Goal: Transaction & Acquisition: Purchase product/service

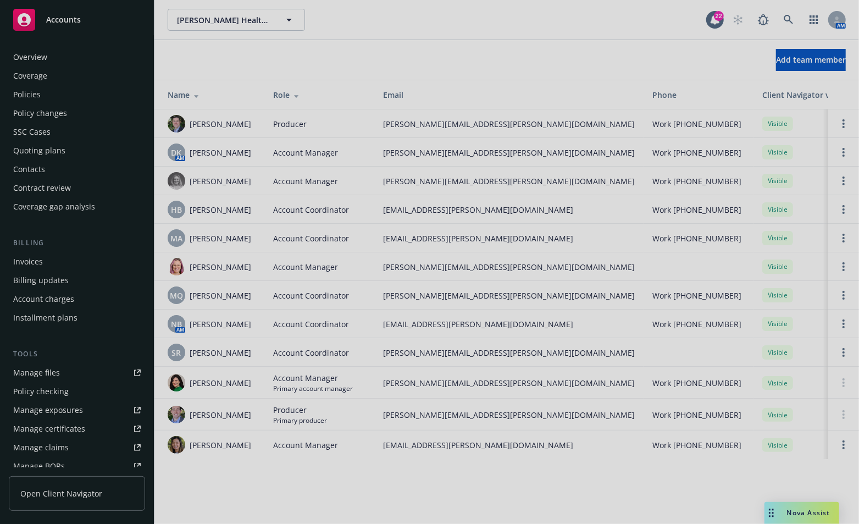
scroll to position [211, 0]
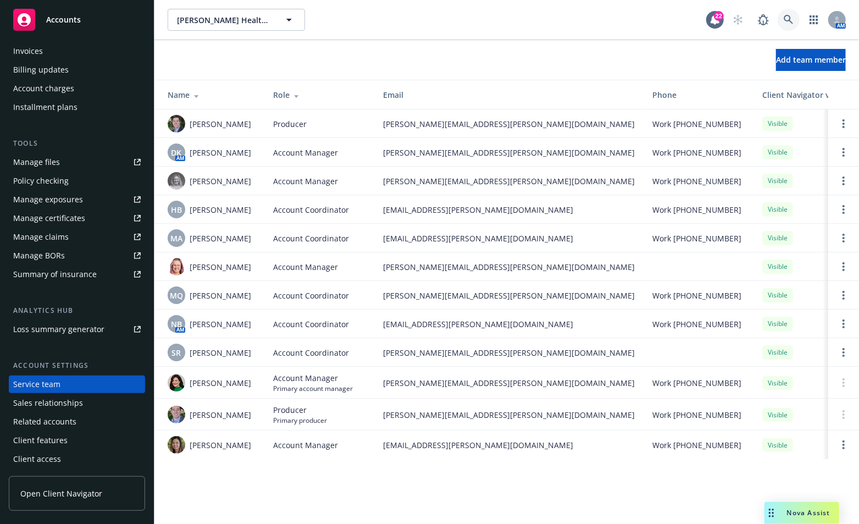
click at [789, 16] on icon at bounding box center [789, 20] width 10 height 10
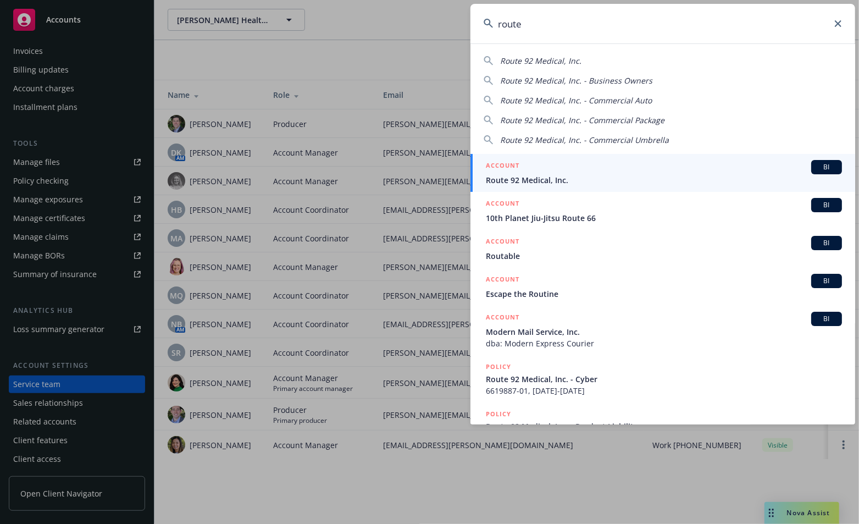
type input "route"
click at [503, 178] on span "Route 92 Medical, Inc." at bounding box center [664, 180] width 356 height 12
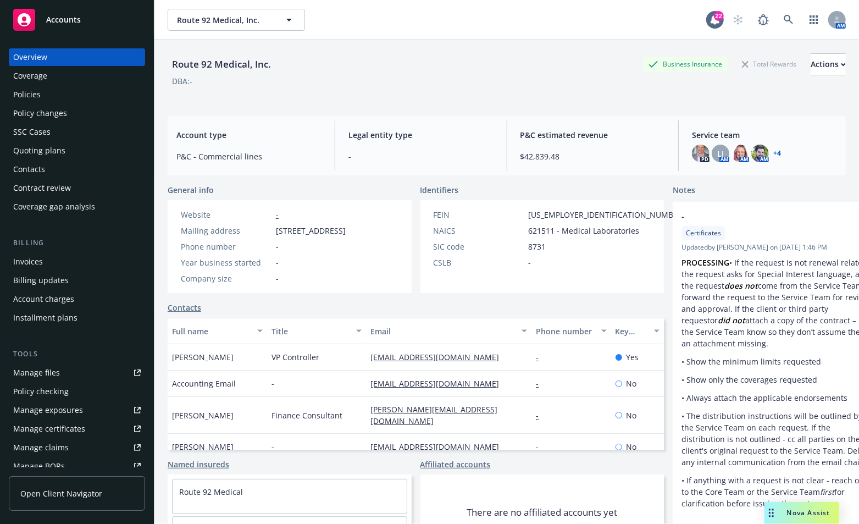
click at [21, 97] on div "Policies" at bounding box center [26, 95] width 27 height 18
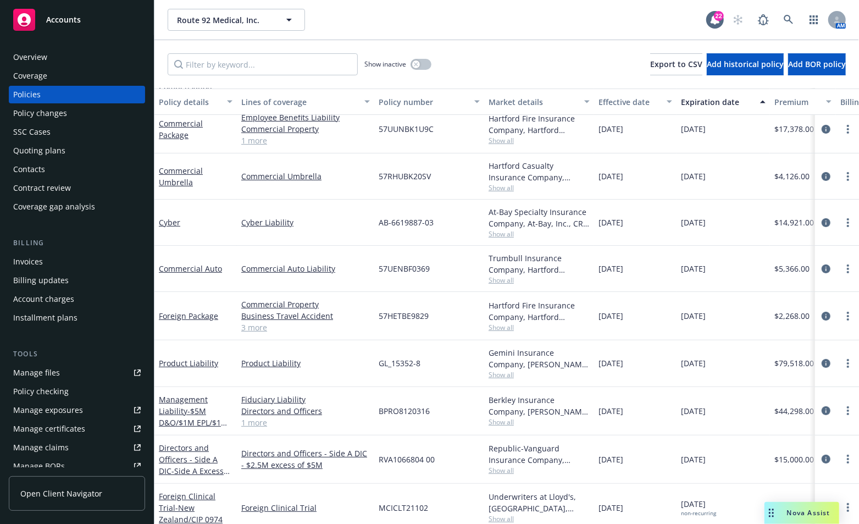
scroll to position [158, 0]
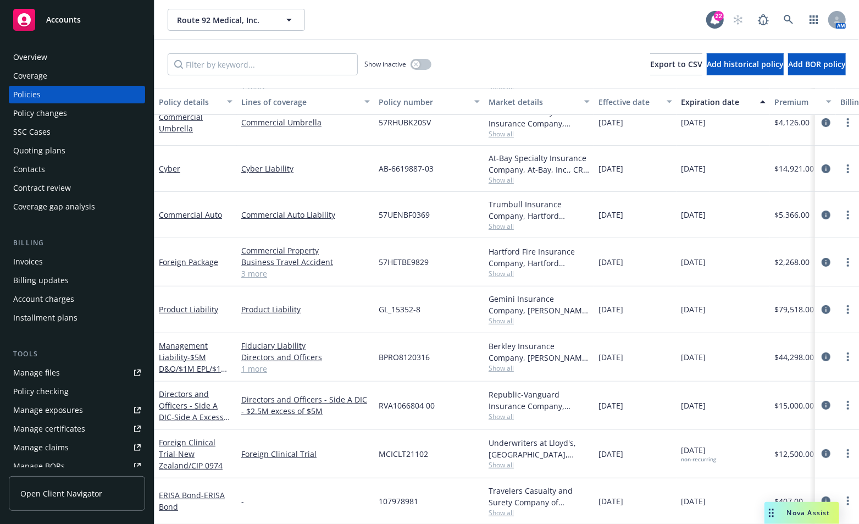
click at [31, 156] on div "Quoting plans" at bounding box center [39, 151] width 52 height 18
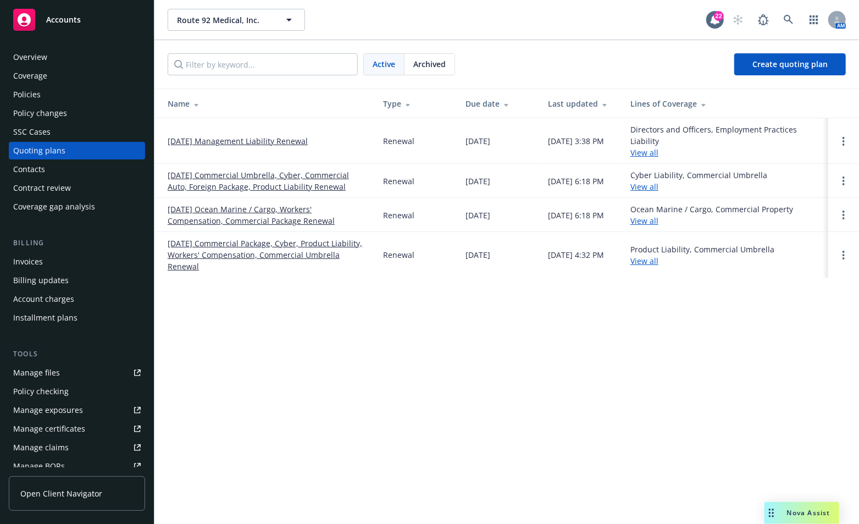
click at [208, 137] on link "[DATE] Management Liability Renewal" at bounding box center [238, 141] width 140 height 12
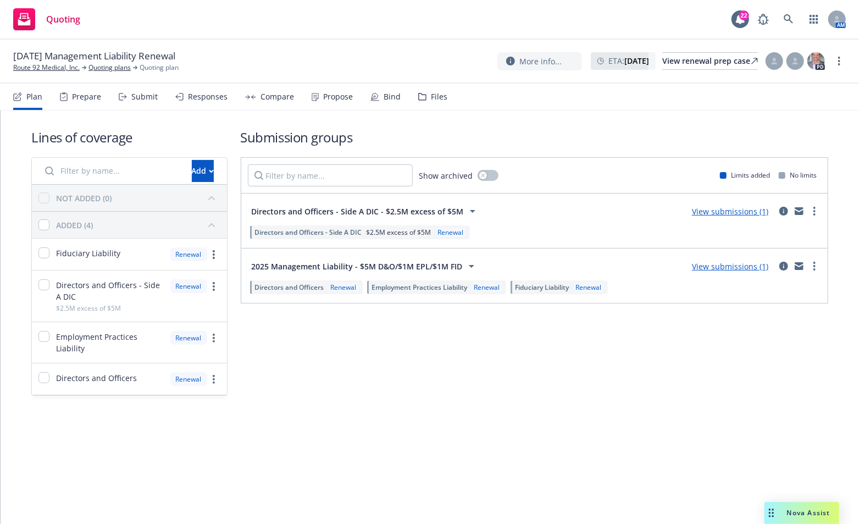
click at [812, 452] on div "Lines of coverage Add NOT ADDED (0) ADDED (4) Fiduciary Liability Renewal Direc…" at bounding box center [430, 316] width 859 height 413
click at [789, 389] on div "Submission groups Show archived Limits added No limits Directors and Officers -…" at bounding box center [535, 262] width 588 height 268
click at [806, 446] on div "Lines of coverage Add NOT ADDED (0) ADDED (4) Fiduciary Liability Renewal Direc…" at bounding box center [430, 316] width 859 height 413
click at [192, 173] on div "Add" at bounding box center [203, 171] width 22 height 21
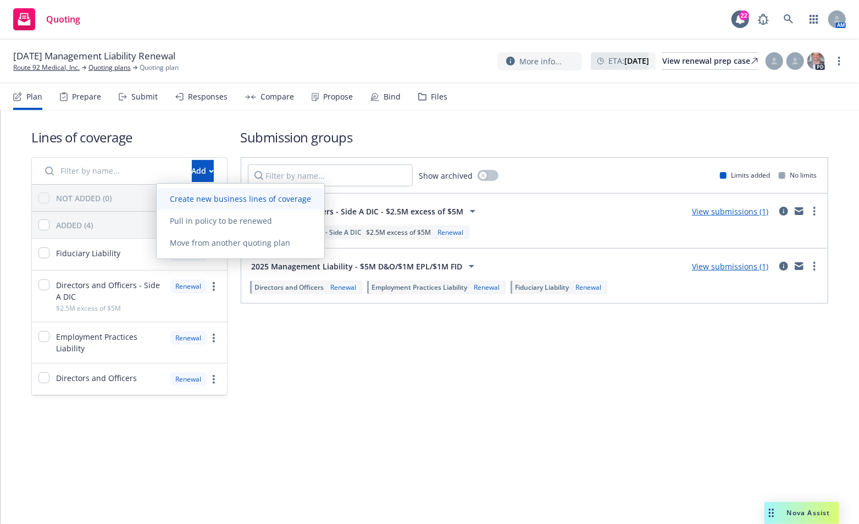
click at [189, 196] on span "Create new business lines of coverage" at bounding box center [241, 198] width 168 height 10
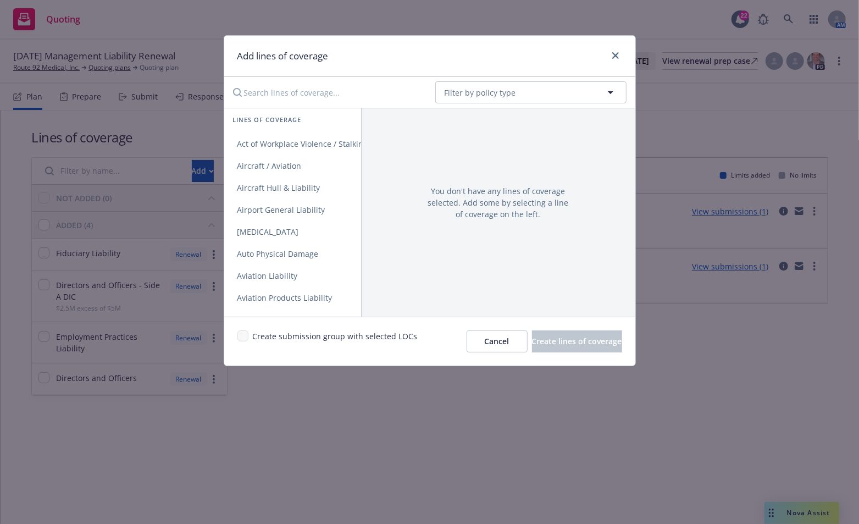
click at [307, 100] on input "Search lines of coverage..." at bounding box center [326, 92] width 200 height 22
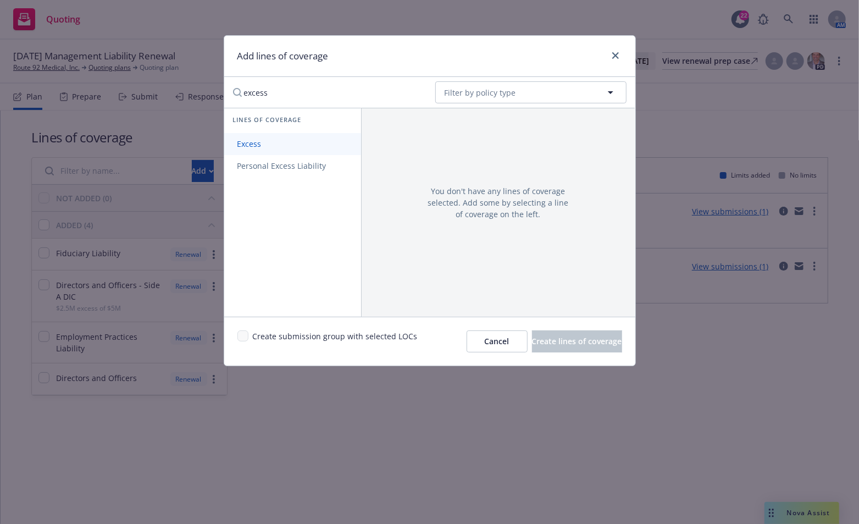
type input "excess"
click at [285, 135] on link "Excess" at bounding box center [292, 144] width 137 height 22
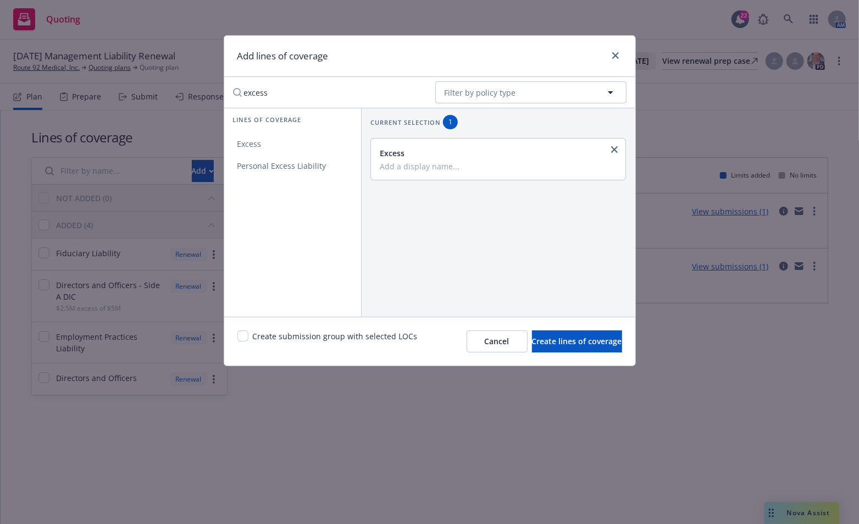
click at [394, 167] on input "Add a display name..." at bounding box center [497, 166] width 235 height 10
type input "$"
type input "Directors and Officers $2.5M xs $5M"
click at [574, 341] on span "Create lines of coverage" at bounding box center [577, 341] width 90 height 10
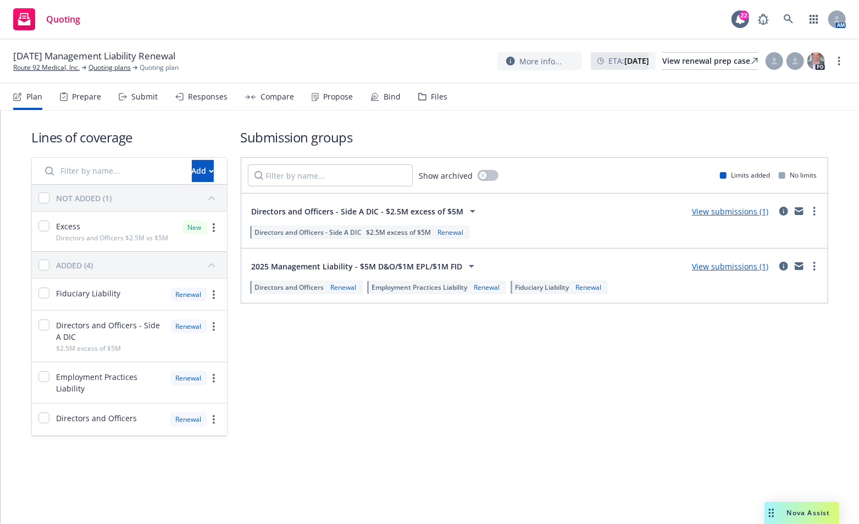
click at [5, 304] on div "Lines of coverage Add NOT ADDED (1) Excess Directors and Officers $2.5M xs $5M …" at bounding box center [430, 297] width 859 height 374
click at [814, 212] on icon "more" at bounding box center [815, 211] width 2 height 9
click at [781, 208] on icon "circleInformation" at bounding box center [783, 211] width 9 height 9
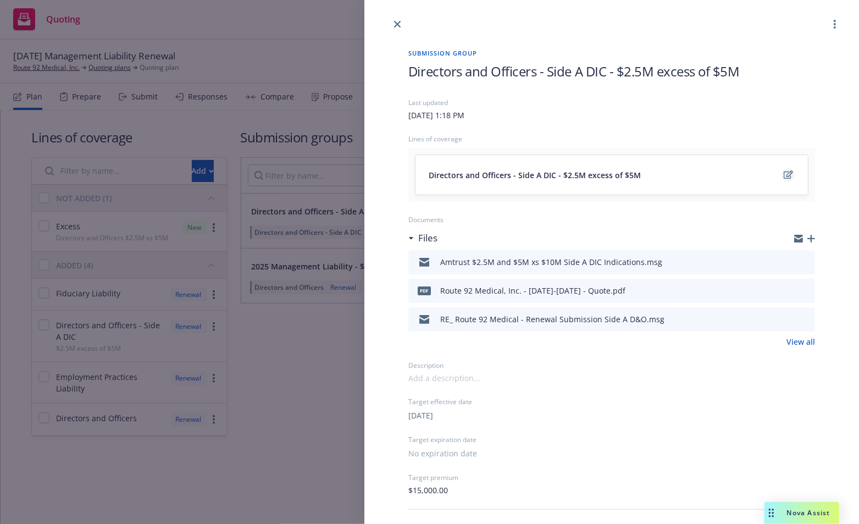
click at [784, 171] on icon "edit" at bounding box center [788, 174] width 9 height 8
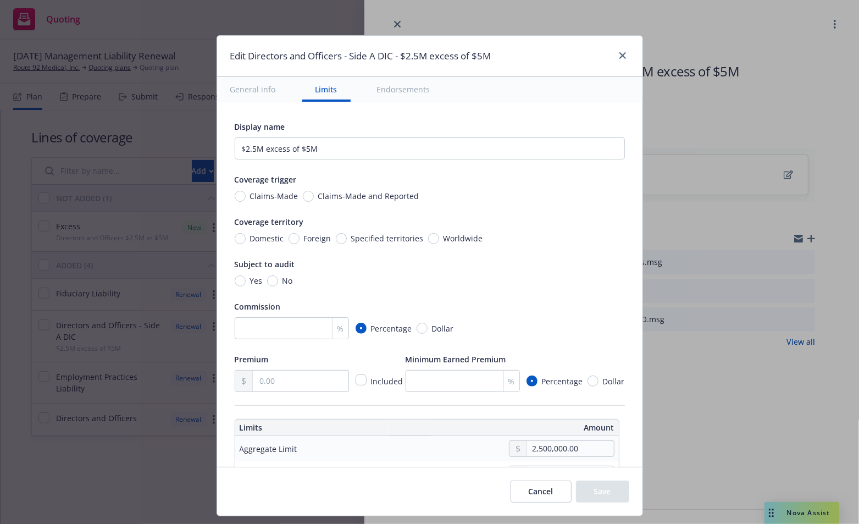
click at [412, 56] on h1 "Edit Directors and Officers - Side A DIC - $2.5M excess of $5M" at bounding box center [360, 56] width 261 height 14
click at [623, 55] on icon "close" at bounding box center [622, 55] width 7 height 7
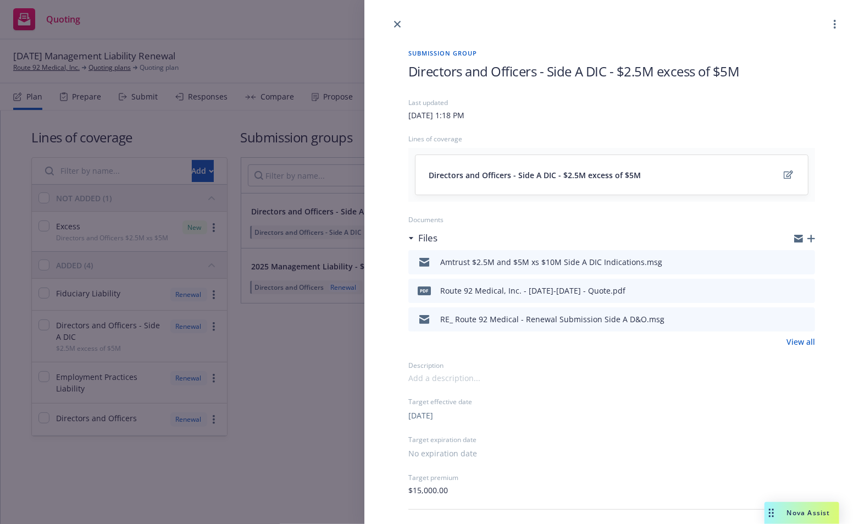
click at [627, 71] on span "Directors and Officers - Side A DIC - $2.5M excess of $5M" at bounding box center [573, 71] width 331 height 18
click at [639, 71] on span "Directors and Officers - Side A DIC - $2.5M excess of $5M" at bounding box center [573, 71] width 331 height 18
click at [784, 170] on icon "edit" at bounding box center [788, 174] width 9 height 9
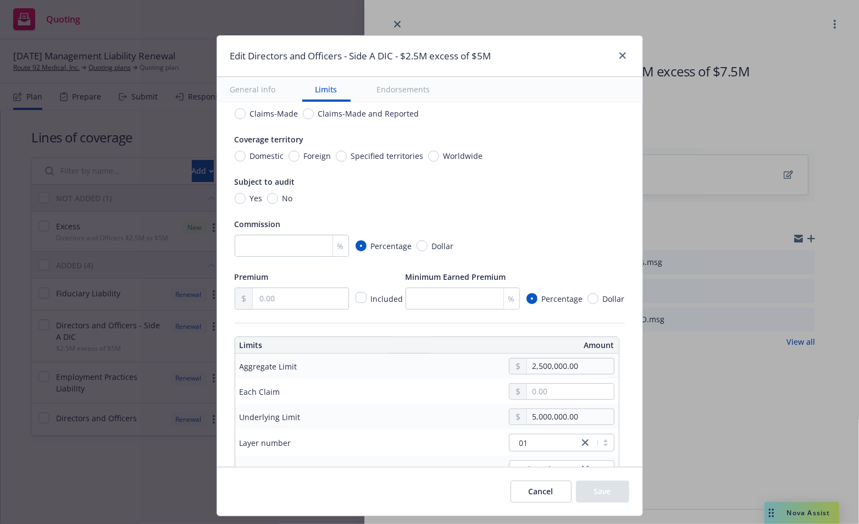
scroll to position [165, 0]
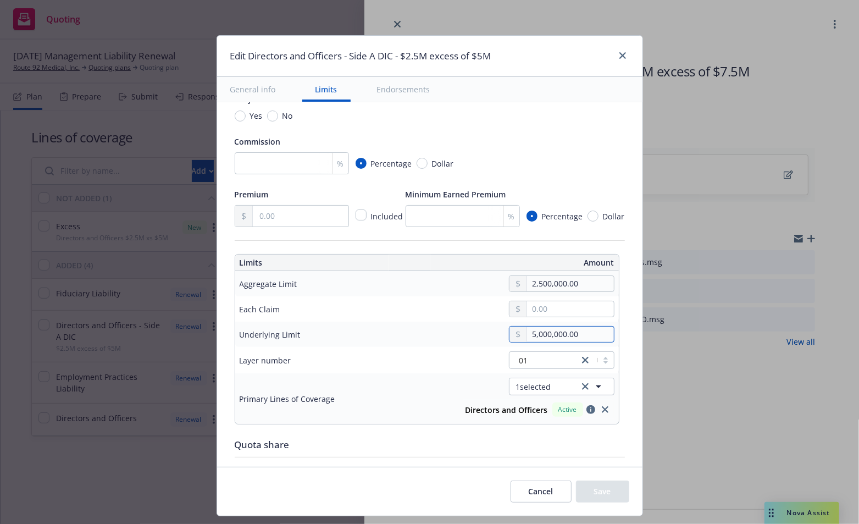
click at [531, 336] on input "5,000,000.00" at bounding box center [570, 334] width 86 height 15
type input "10,000,000.00"
click at [557, 444] on button "$10,000,000.00" at bounding box center [559, 441] width 95 height 20
click at [582, 359] on icon "close" at bounding box center [585, 360] width 7 height 7
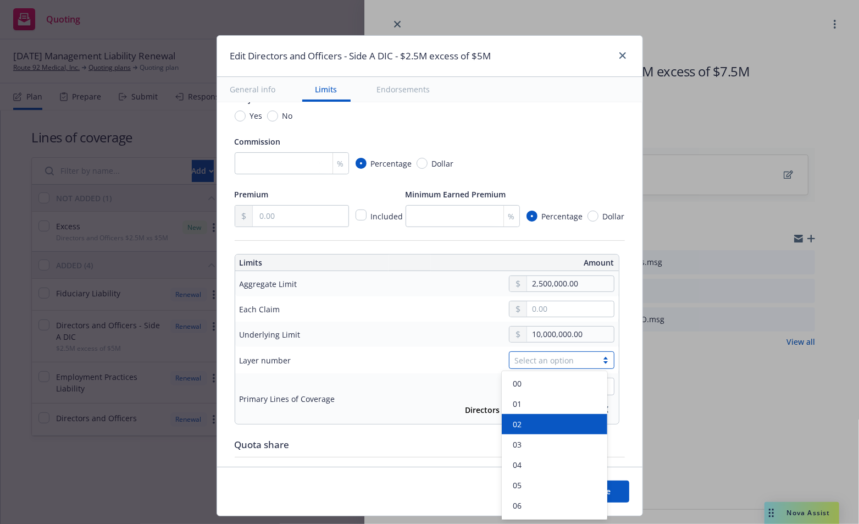
click at [556, 421] on div "02" at bounding box center [554, 424] width 92 height 12
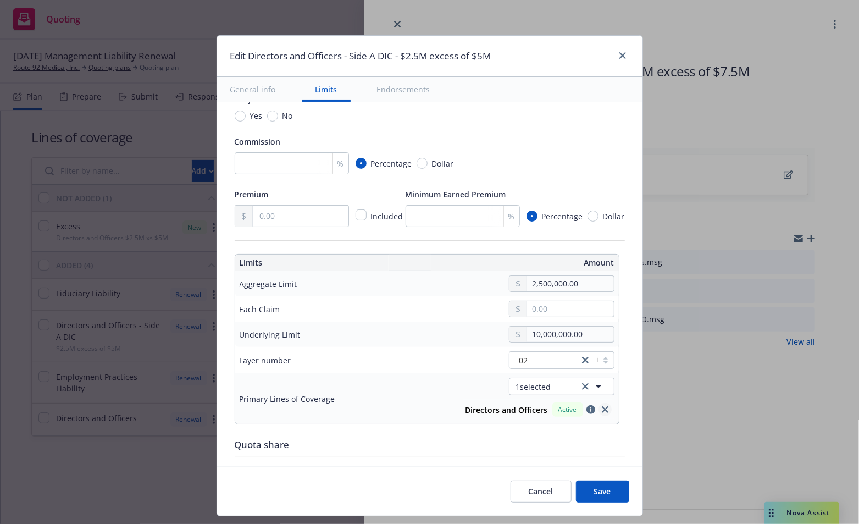
click at [601, 409] on link "close" at bounding box center [605, 409] width 13 height 13
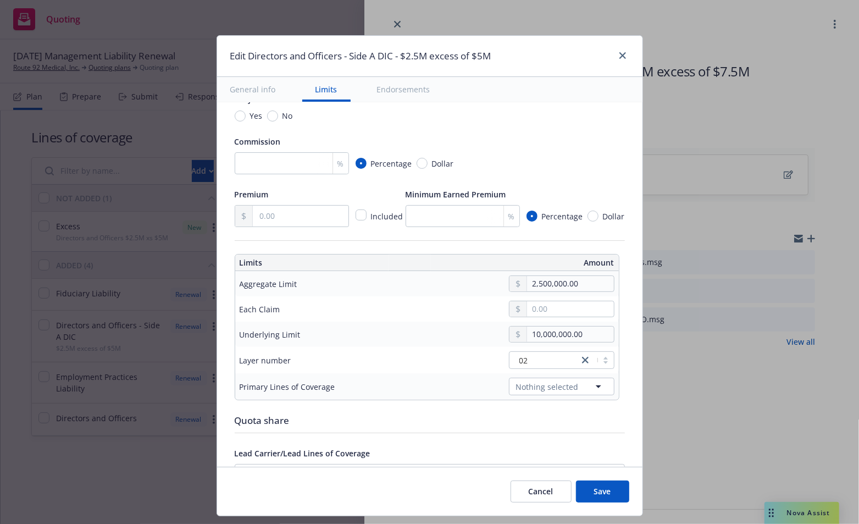
click at [607, 493] on button "Save" at bounding box center [602, 491] width 53 height 22
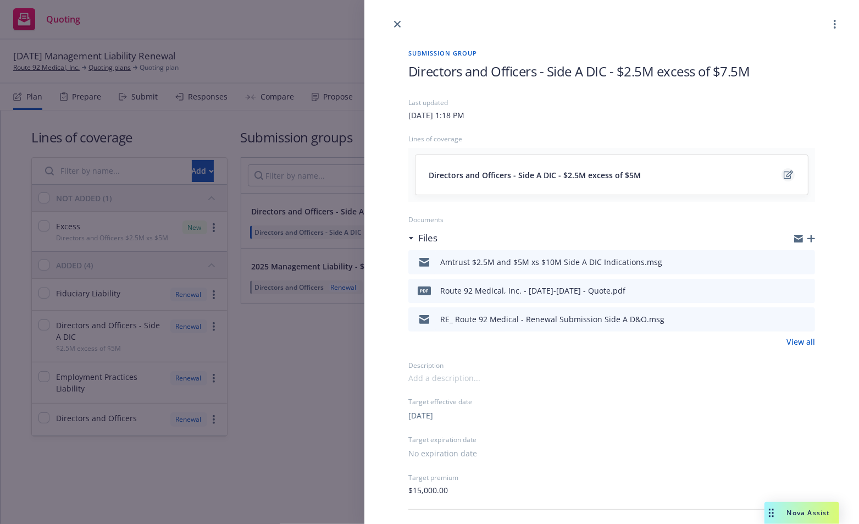
click at [786, 173] on link "edit" at bounding box center [788, 174] width 13 height 13
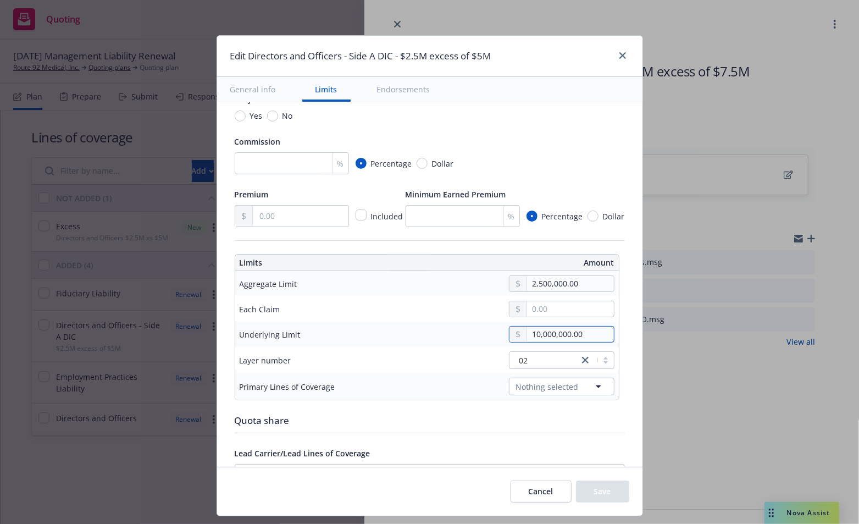
click at [534, 332] on input "10,000,000.00" at bounding box center [570, 334] width 86 height 15
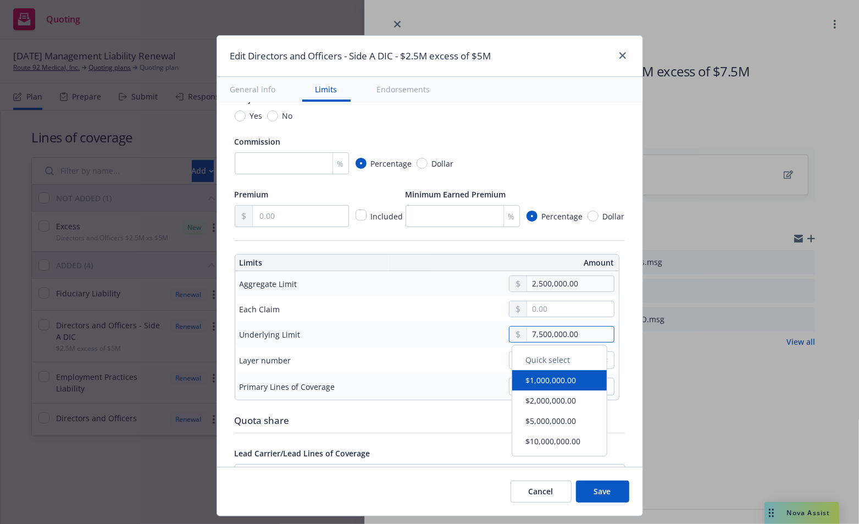
type input "7,500,000.00"
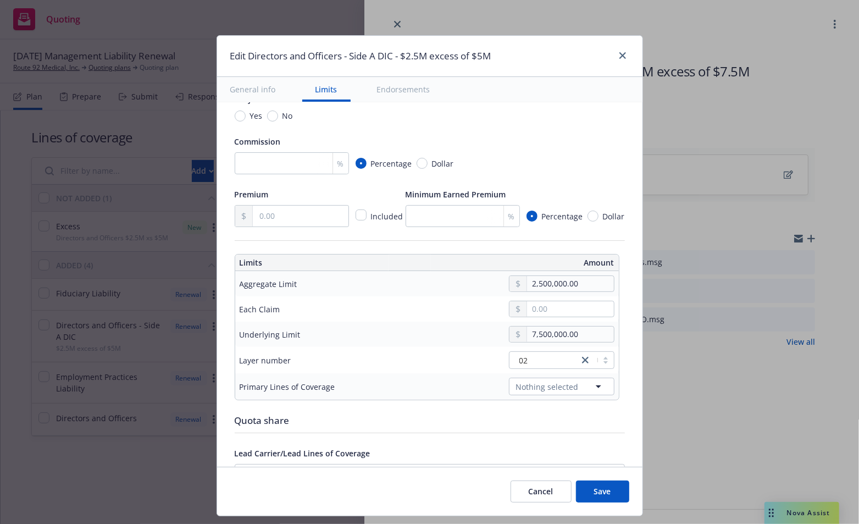
click at [593, 493] on button "Save" at bounding box center [602, 491] width 53 height 22
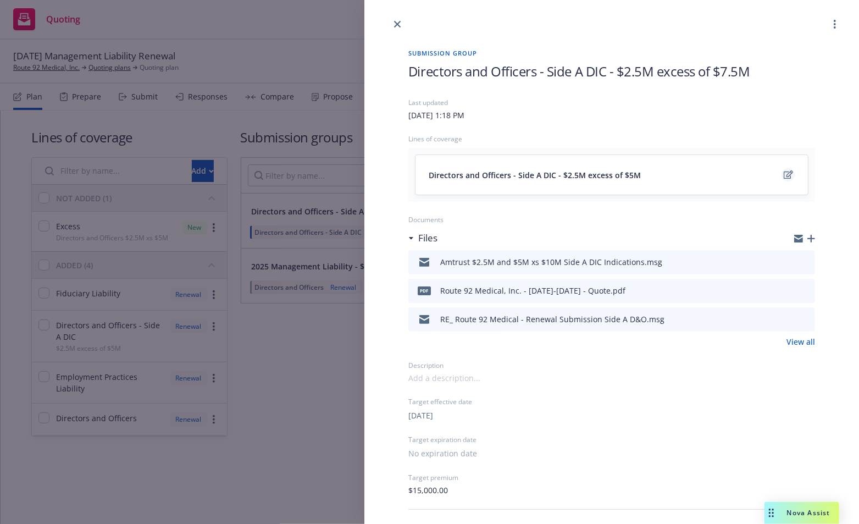
click at [784, 176] on icon "edit" at bounding box center [788, 174] width 9 height 8
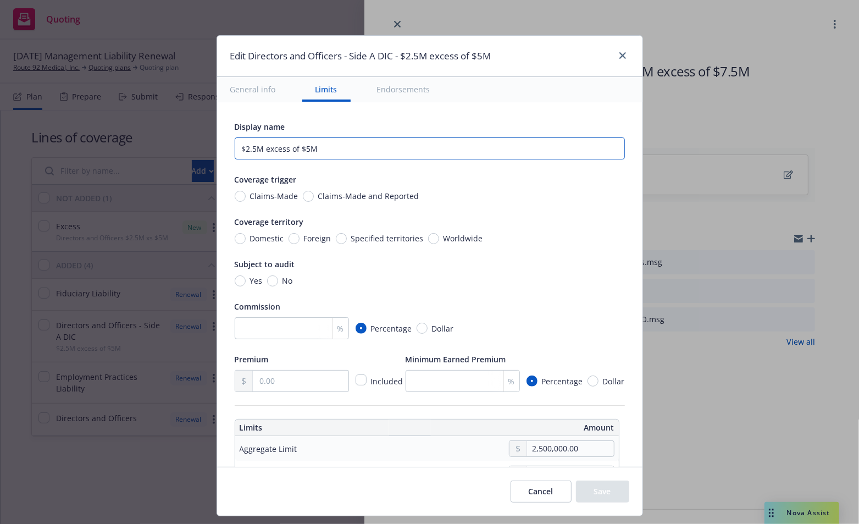
click at [297, 147] on input "$2.5M excess of $5M" at bounding box center [430, 148] width 390 height 22
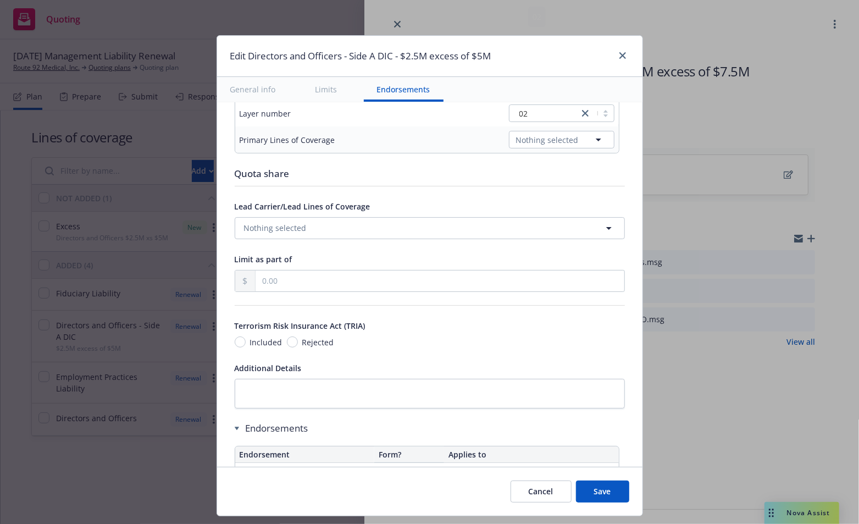
scroll to position [490, 0]
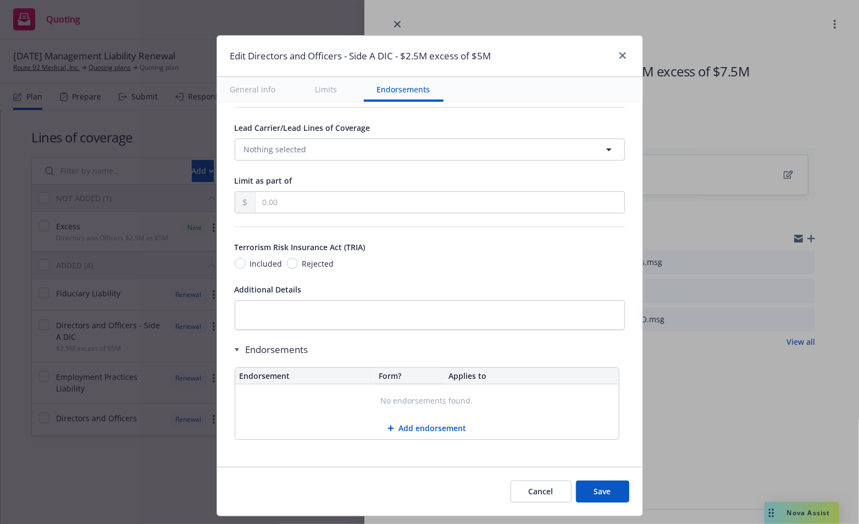
type input "$2.5M excess of $7.5M"
click at [610, 489] on button "Save" at bounding box center [602, 491] width 53 height 22
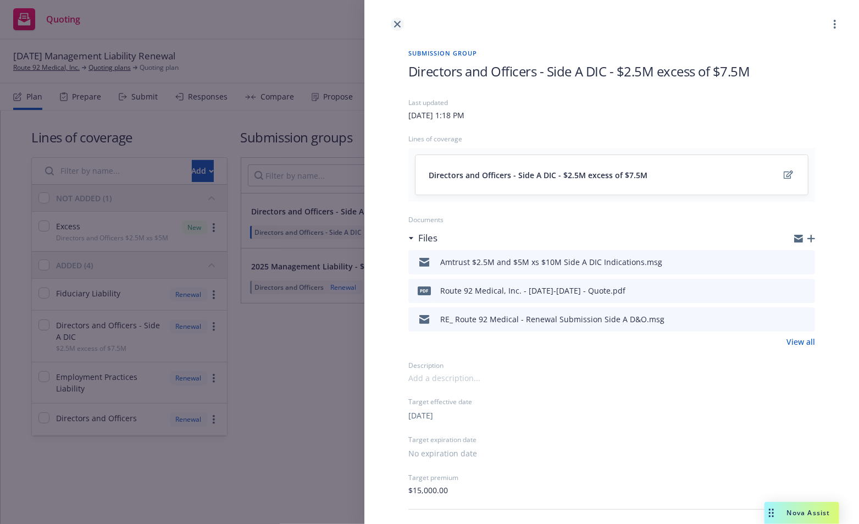
click at [396, 23] on icon "close" at bounding box center [397, 24] width 7 height 7
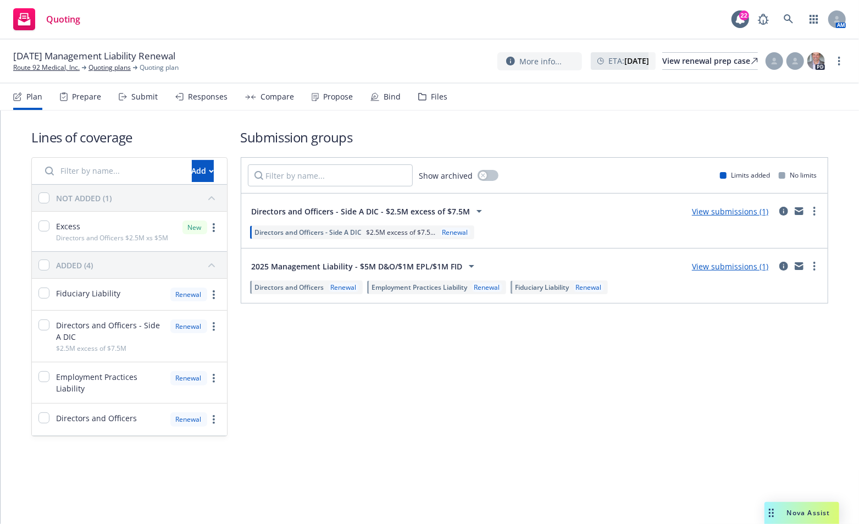
click at [465, 412] on div "Submission groups Show archived Limits added No limits Directors and Officers -…" at bounding box center [535, 282] width 588 height 308
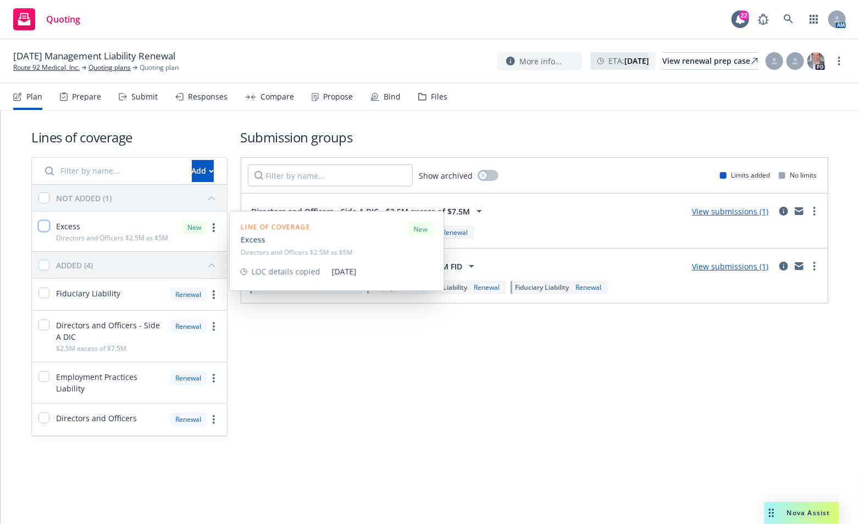
click at [42, 225] on input "checkbox" at bounding box center [43, 225] width 11 height 11
checkbox input "true"
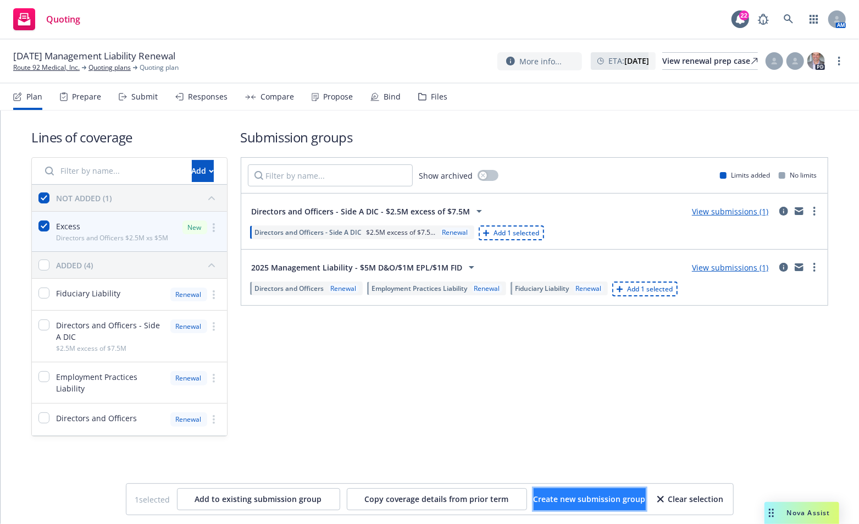
click at [633, 502] on span "Create new submission group" at bounding box center [590, 499] width 112 height 10
checkbox input "false"
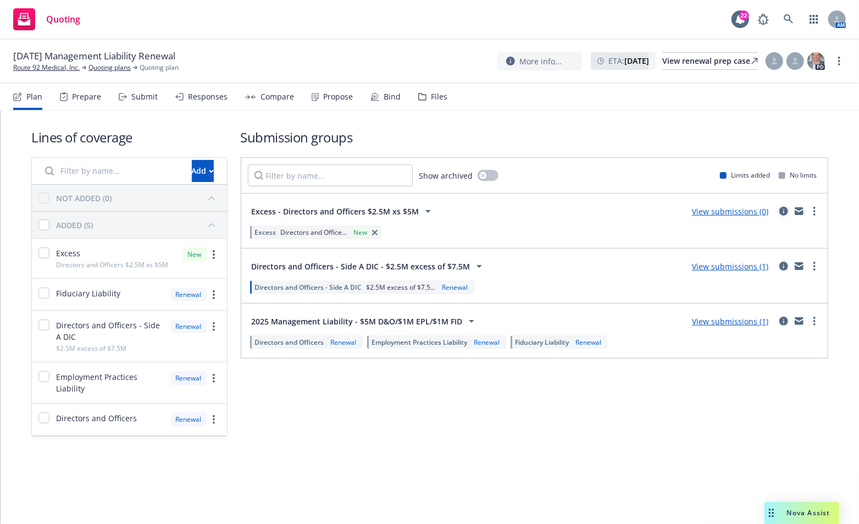
click at [784, 215] on link "circleInformation" at bounding box center [783, 210] width 13 height 13
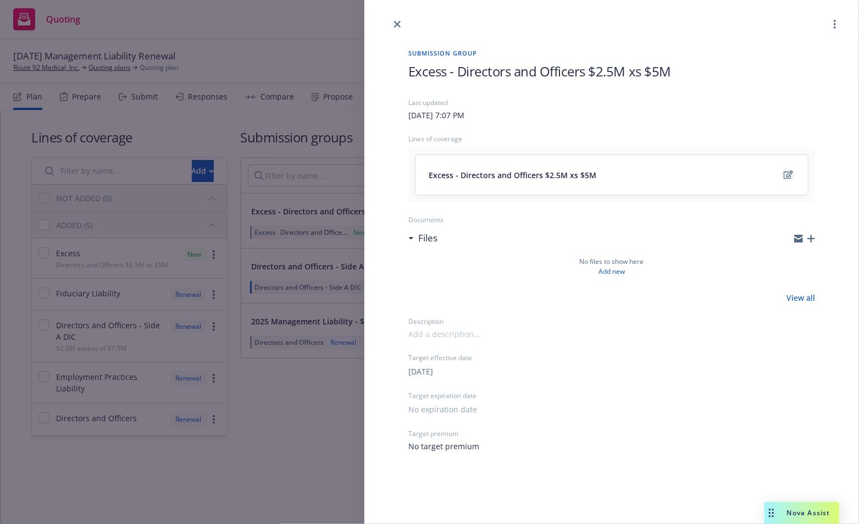
click at [793, 175] on icon "edit" at bounding box center [788, 174] width 9 height 9
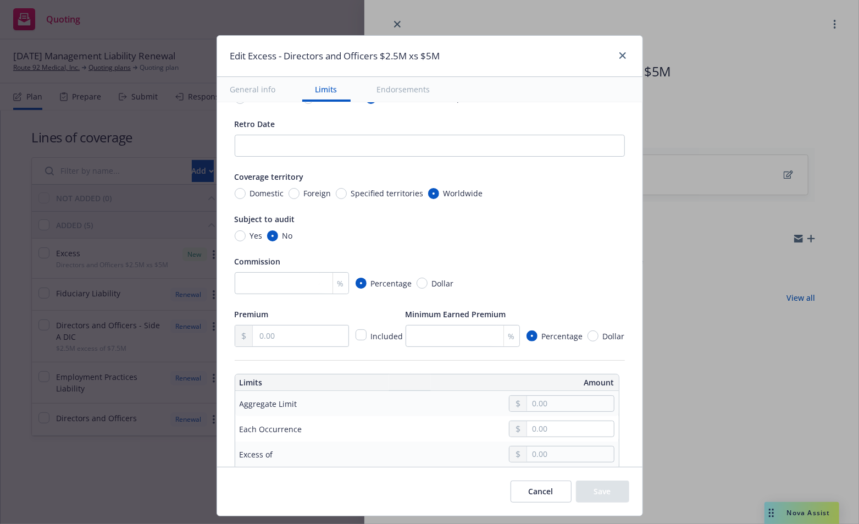
scroll to position [220, 0]
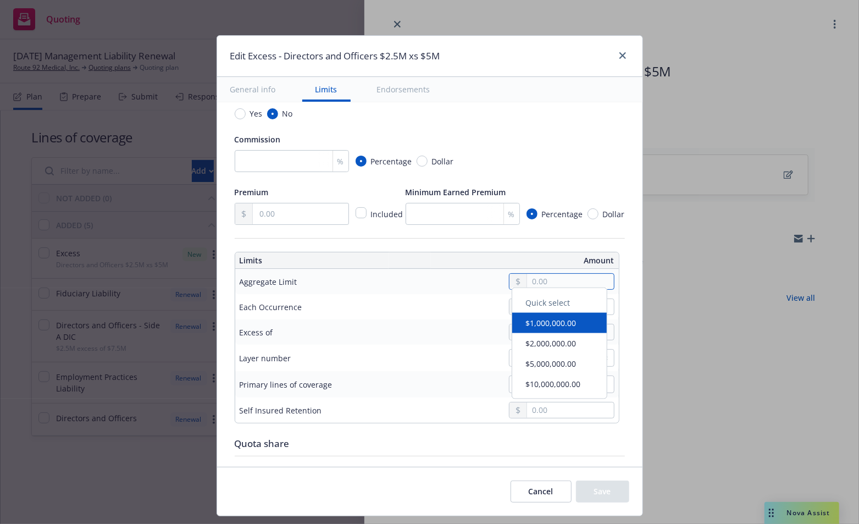
click at [531, 283] on input "text" at bounding box center [570, 281] width 86 height 15
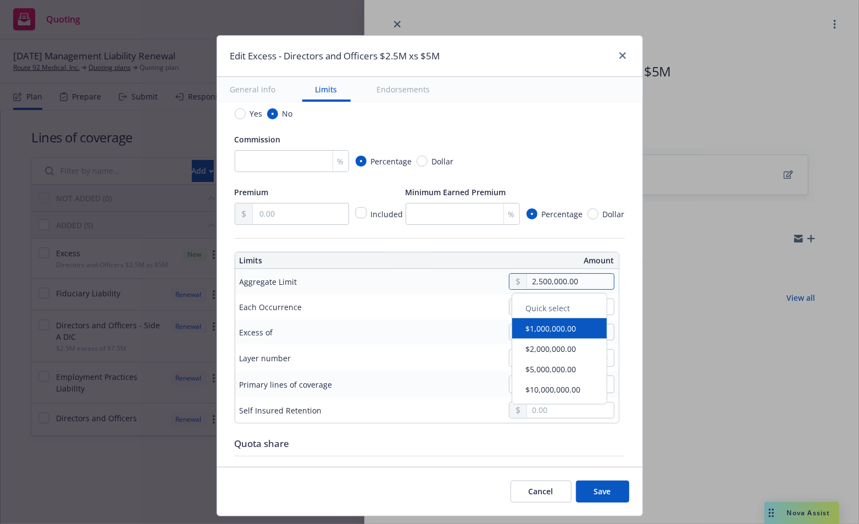
type input "2,500,000.00"
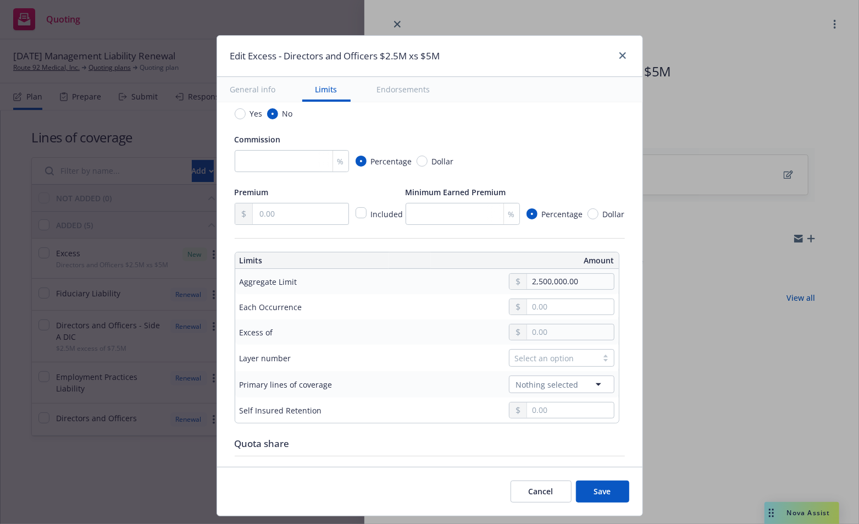
click at [542, 328] on input "text" at bounding box center [570, 331] width 86 height 15
type input "$2.5M excess of $5M"
type input "5,000,000.00"
click at [558, 416] on button "$5,000,000.00" at bounding box center [559, 418] width 95 height 20
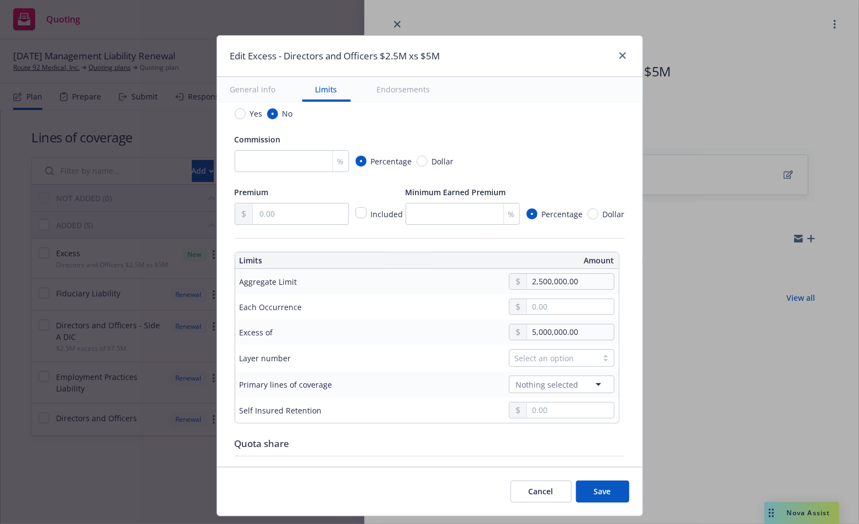
click at [587, 359] on div "Select an option" at bounding box center [554, 358] width 88 height 16
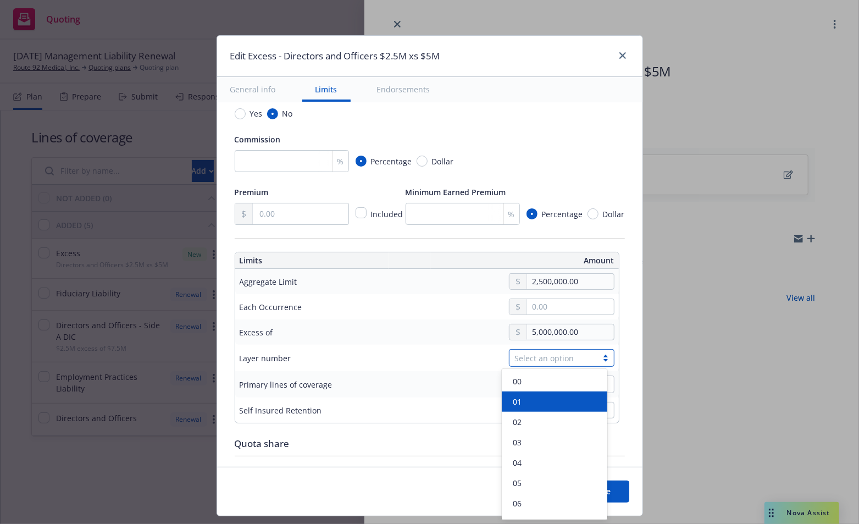
click at [549, 400] on div "01" at bounding box center [554, 402] width 92 height 12
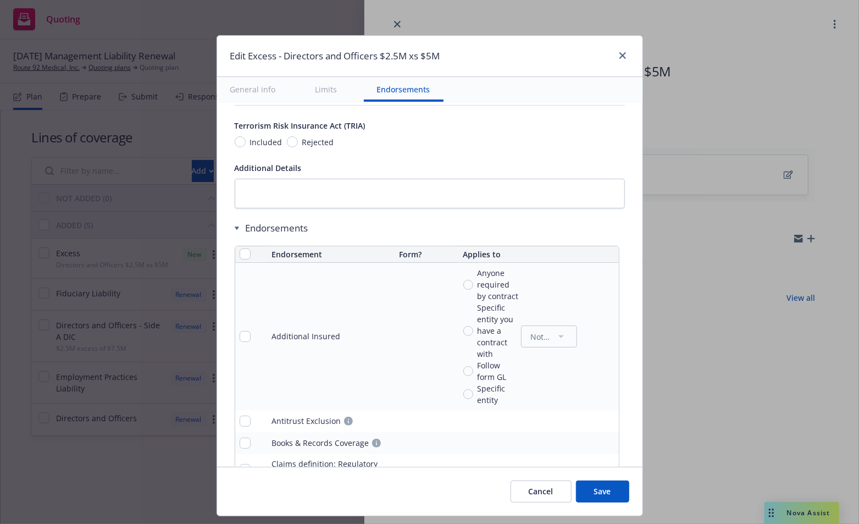
scroll to position [550, 0]
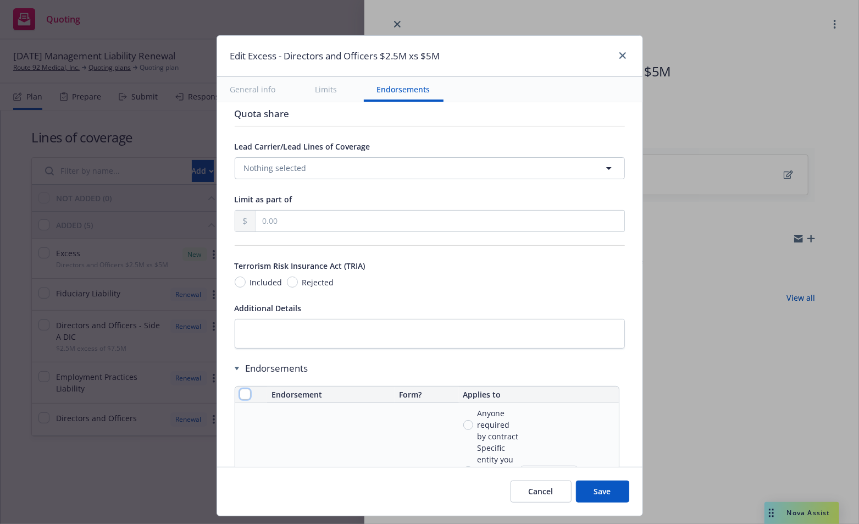
click at [240, 389] on input "checkbox" at bounding box center [245, 394] width 11 height 11
checkbox input "true"
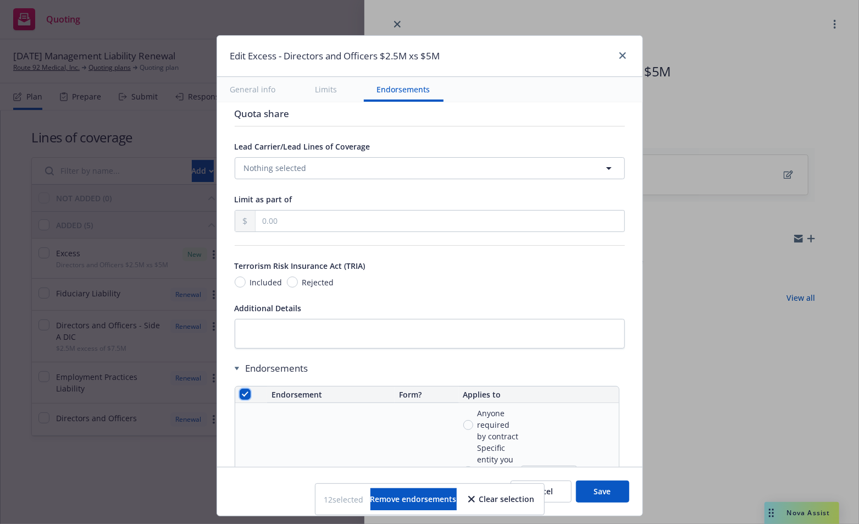
checkbox input "true"
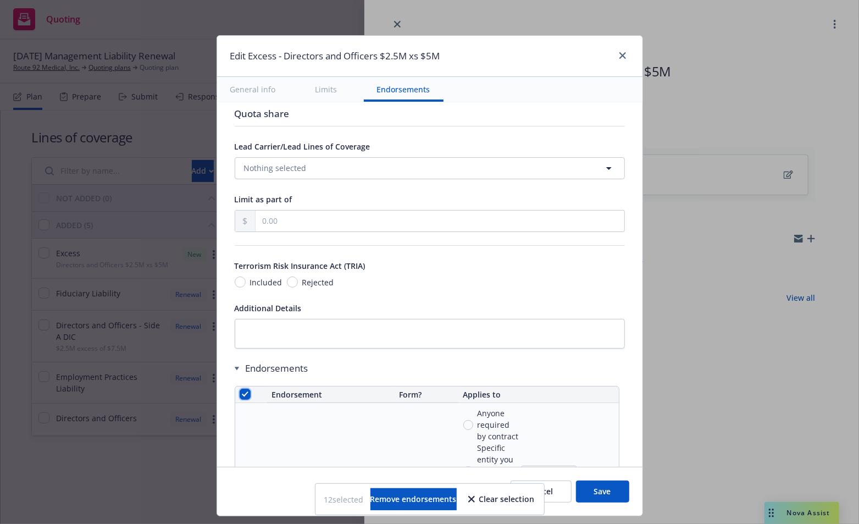
checkbox input "true"
drag, startPoint x: 395, startPoint y: 497, endPoint x: 420, endPoint y: 496, distance: 25.3
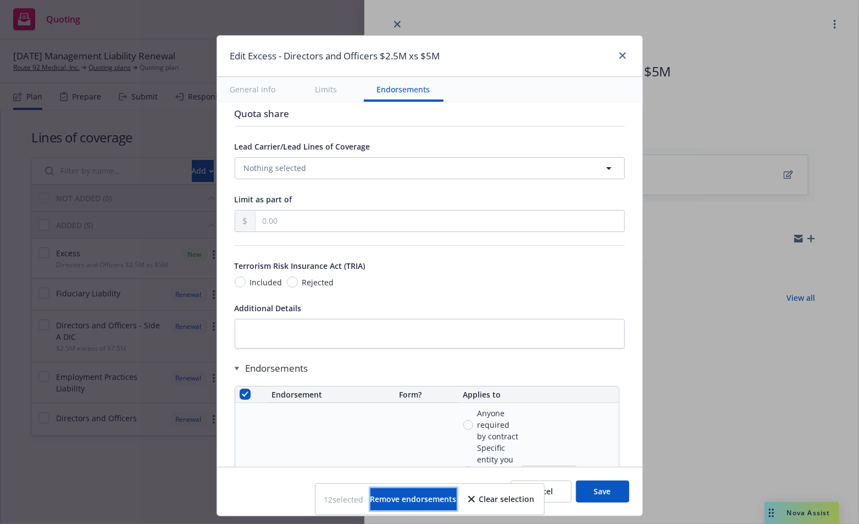
click at [396, 497] on span "Remove endorsements" at bounding box center [413, 499] width 86 height 10
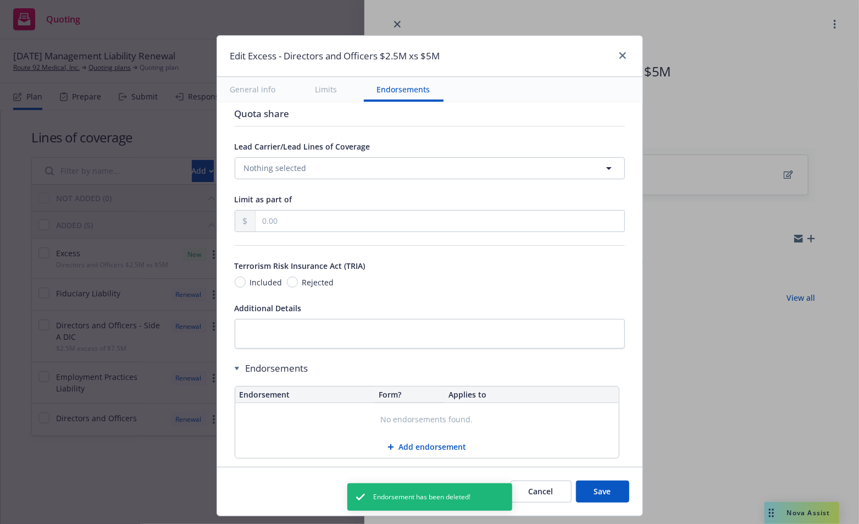
click at [594, 489] on button "Save" at bounding box center [602, 491] width 53 height 22
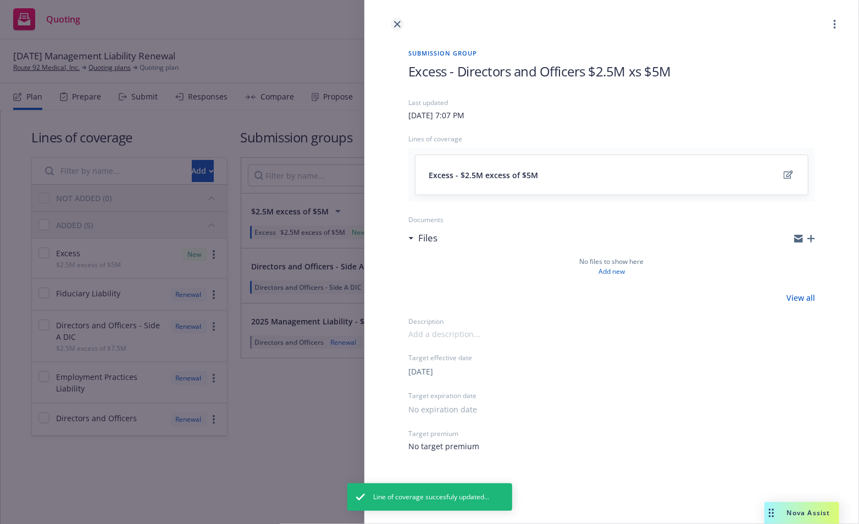
click at [395, 29] on link "close" at bounding box center [397, 24] width 13 height 13
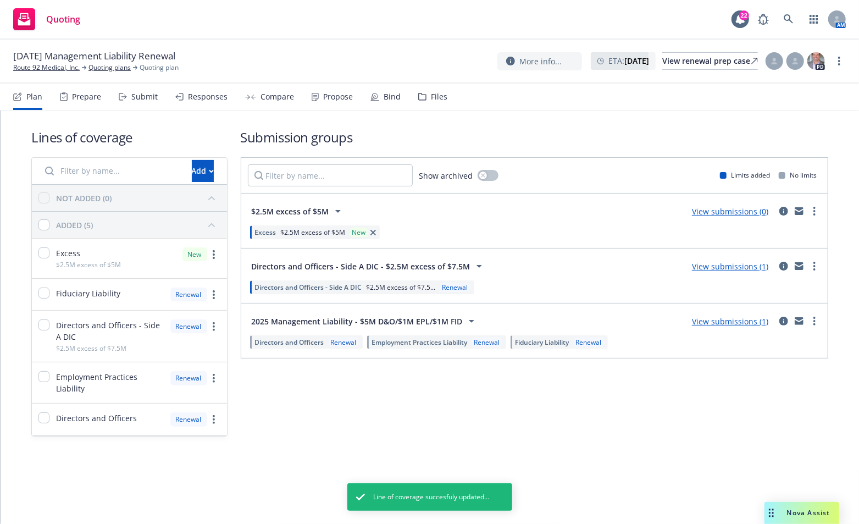
click at [490, 427] on div "Submission groups Show archived Limits added No limits $2.5M excess of $5M View…" at bounding box center [535, 282] width 588 height 308
click at [749, 213] on link "View submissions (0)" at bounding box center [730, 211] width 76 height 10
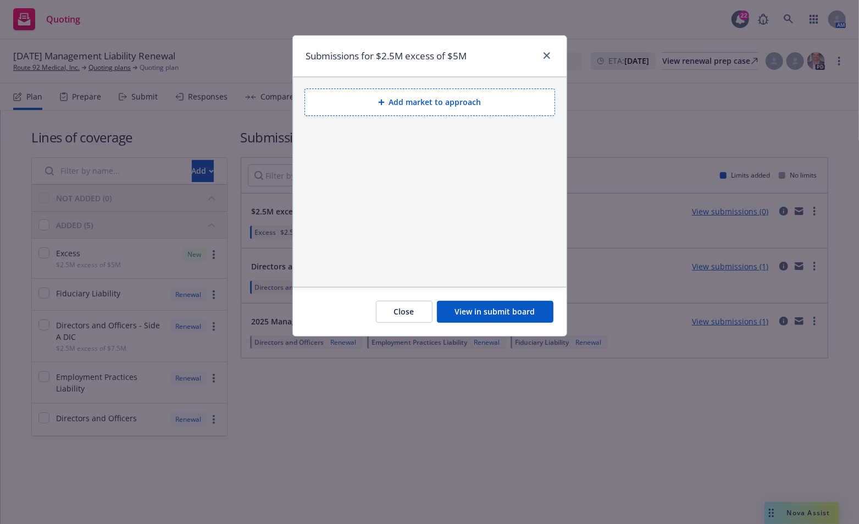
click at [412, 98] on button "Add market to approach" at bounding box center [430, 101] width 251 height 27
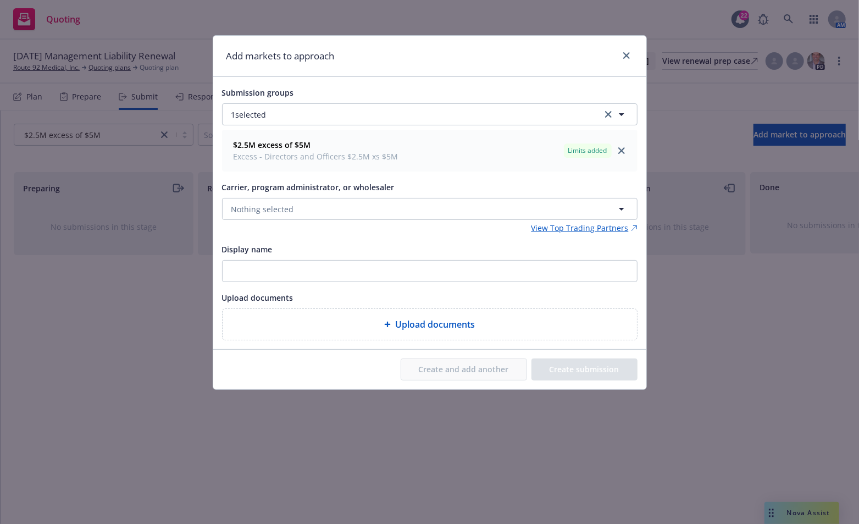
click at [810, 357] on div "Add markets to approach Submission groups 1 selected $2.5M excess of $5M Excess…" at bounding box center [429, 262] width 859 height 524
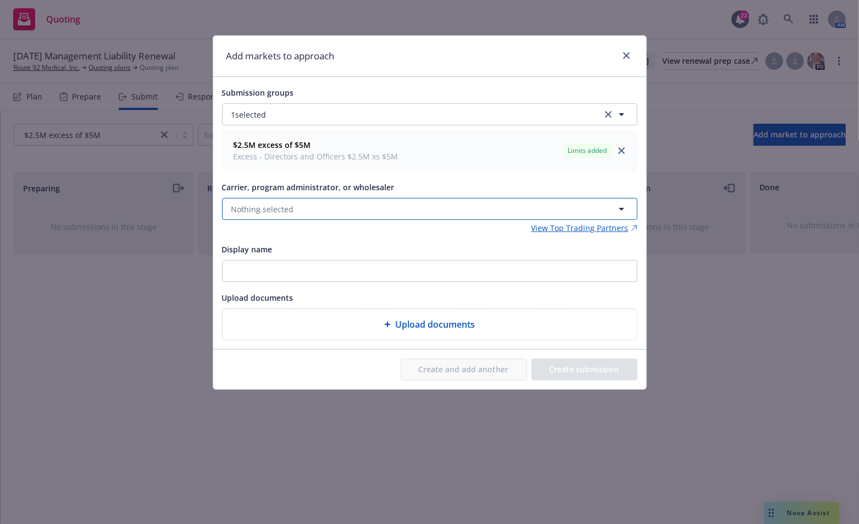
click at [458, 207] on button "Nothing selected" at bounding box center [430, 209] width 416 height 22
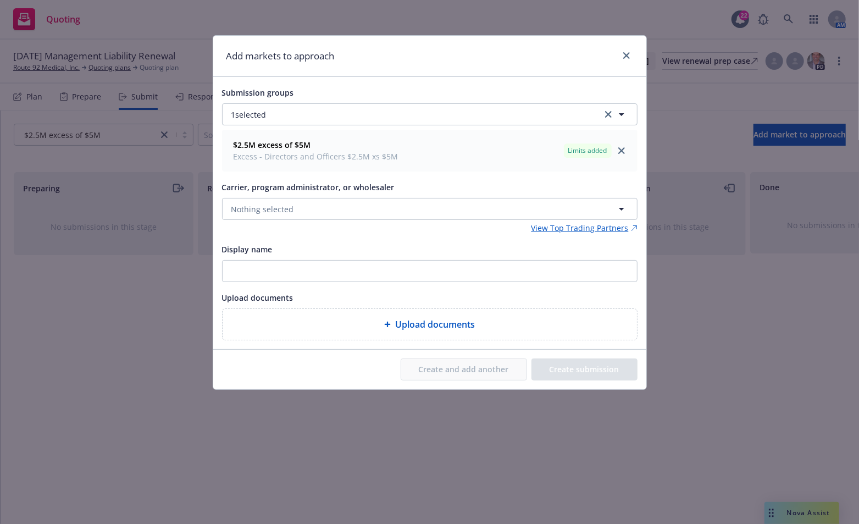
click at [364, 240] on div "Submission groups 1 selected $2.5M excess of $5M Excess - Directors and Officer…" at bounding box center [430, 213] width 416 height 254
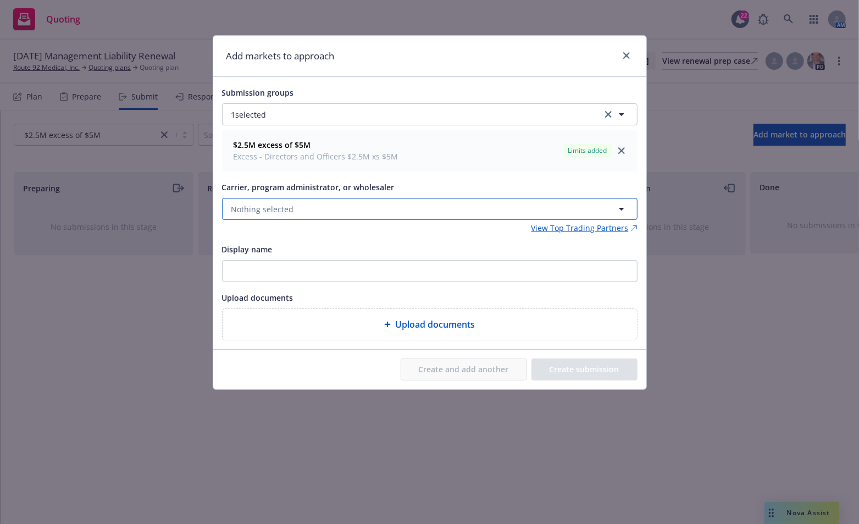
click at [341, 209] on button "Nothing selected" at bounding box center [430, 209] width 416 height 22
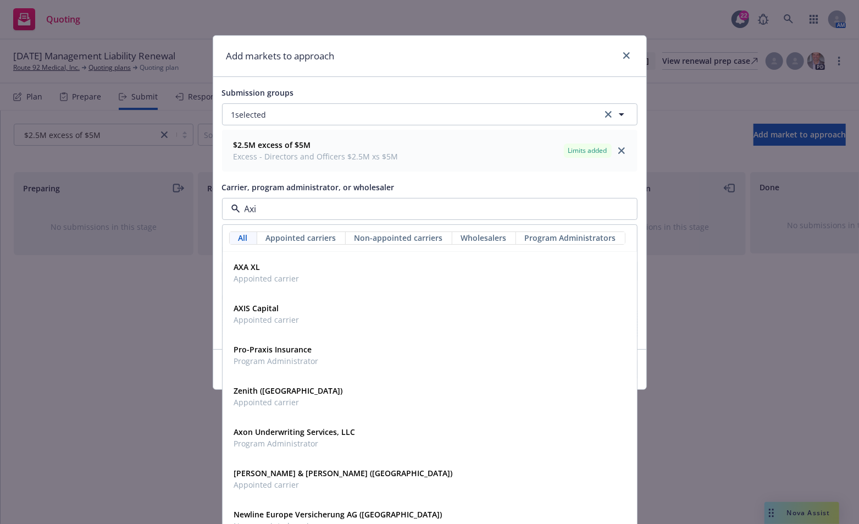
type input "Axis"
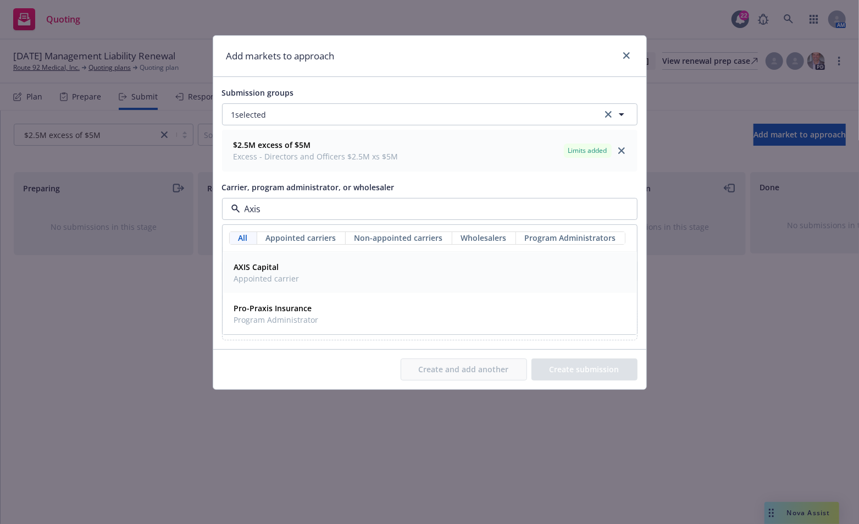
click at [346, 270] on div "AXIS Capital Appointed carrier" at bounding box center [430, 272] width 400 height 27
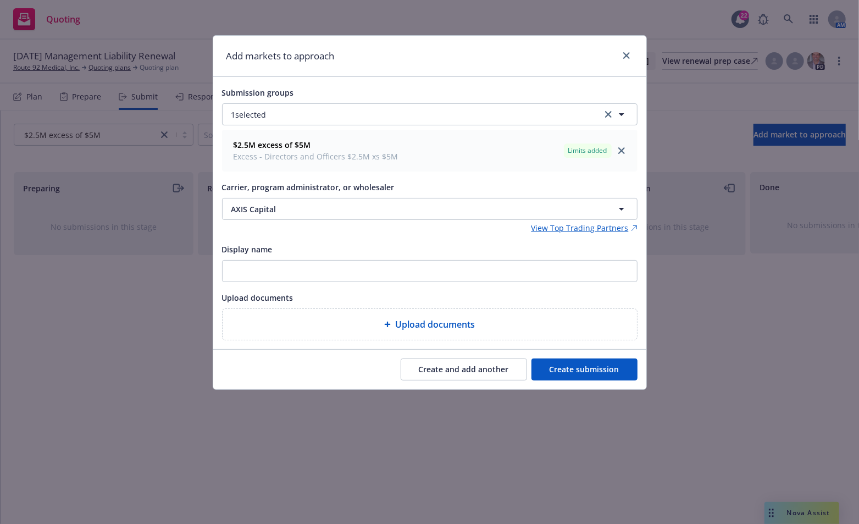
click at [601, 370] on button "Create submission" at bounding box center [585, 369] width 106 height 22
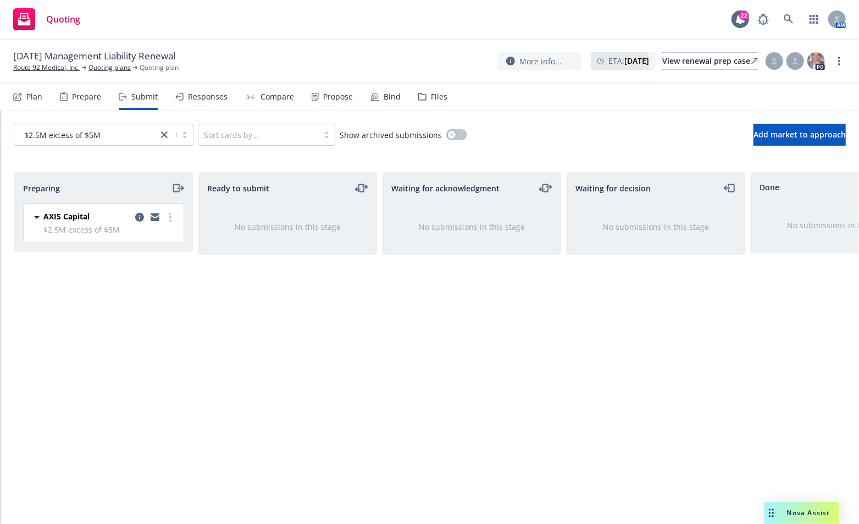
click at [299, 397] on div "Ready to submit No submissions in this stage" at bounding box center [288, 336] width 180 height 329
click at [125, 152] on div "$2.5M excess of $5M Sort cards by... Show archived submissions Add market to ap…" at bounding box center [430, 134] width 859 height 48
click at [45, 69] on link "Route 92 Medical, Inc." at bounding box center [46, 68] width 67 height 10
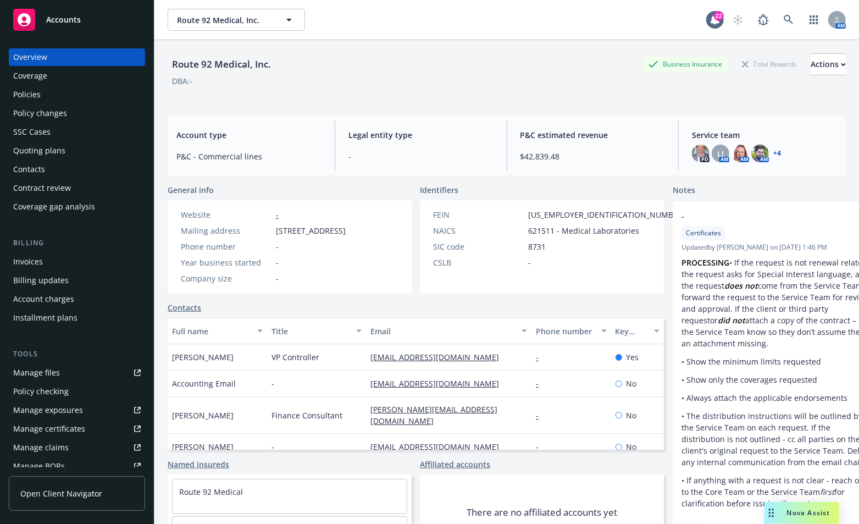
click at [37, 148] on div "Quoting plans" at bounding box center [39, 151] width 52 height 18
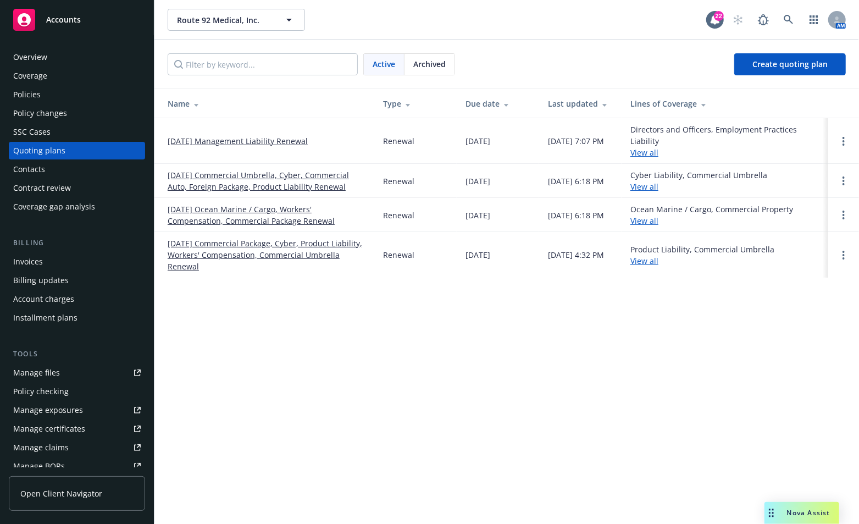
click at [239, 136] on link "[DATE] Management Liability Renewal" at bounding box center [238, 141] width 140 height 12
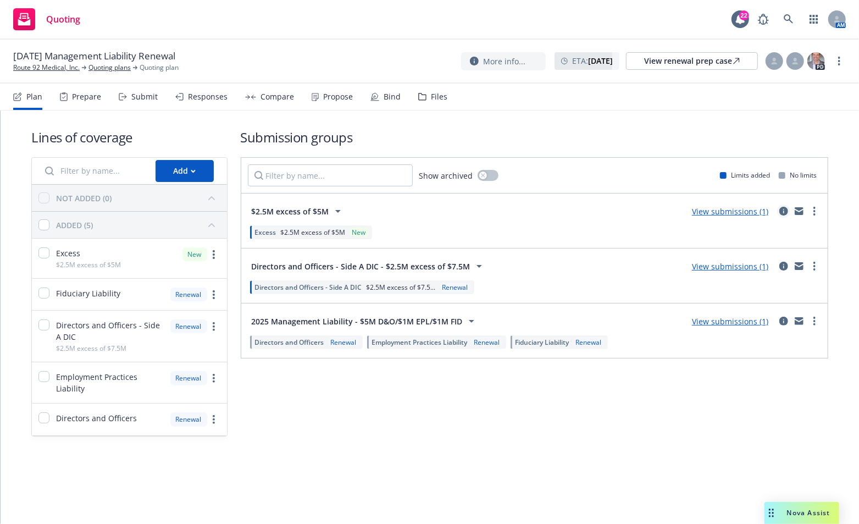
click at [783, 211] on icon "circleInformation" at bounding box center [783, 211] width 9 height 9
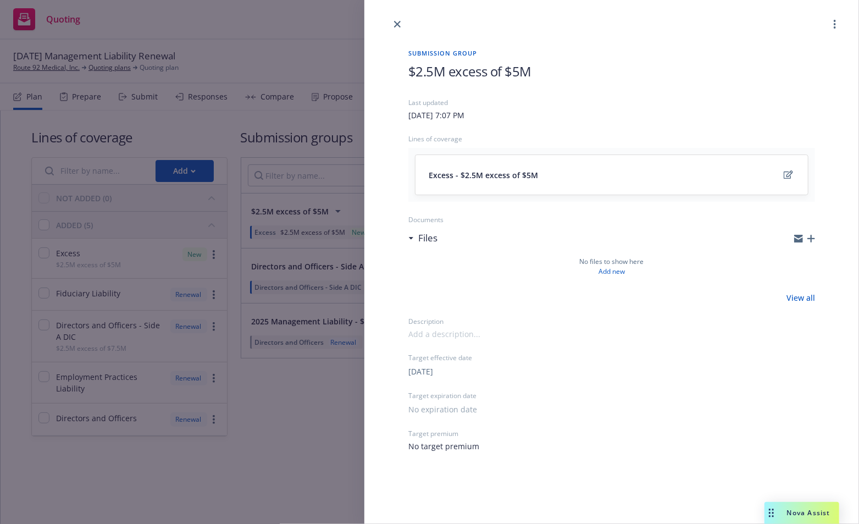
click at [410, 71] on span "$2.5M excess of $5M" at bounding box center [469, 71] width 123 height 18
click at [396, 24] on icon "close" at bounding box center [397, 24] width 7 height 7
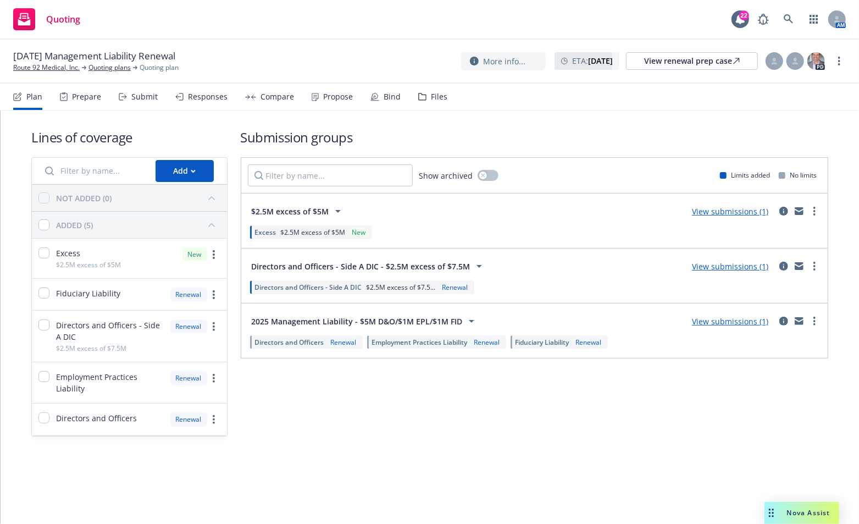
click at [504, 443] on div "Lines of coverage Add NOT ADDED (0) ADDED (5) Excess $2.5M excess of $5M New Fi…" at bounding box center [429, 282] width 797 height 344
click at [785, 209] on icon "circleInformation" at bounding box center [783, 211] width 9 height 9
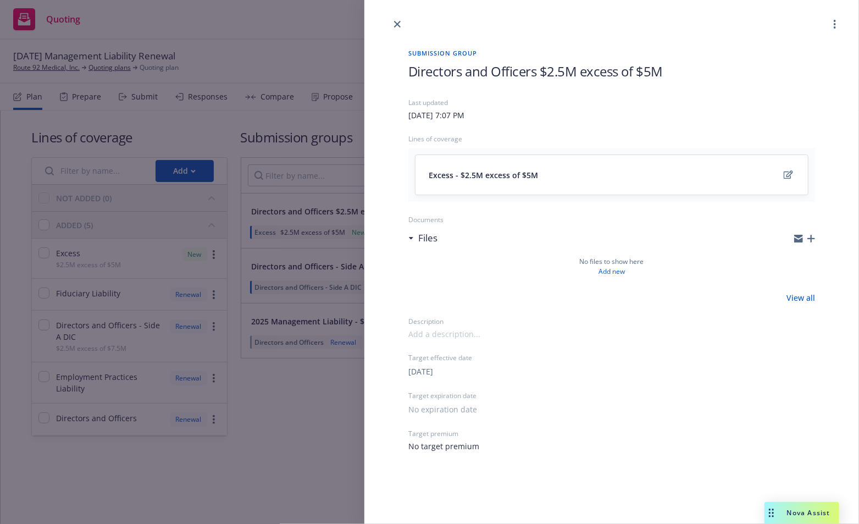
click at [536, 69] on span "Directors and Officers $2.5M excess of $5M" at bounding box center [535, 71] width 254 height 18
click at [396, 24] on icon "close" at bounding box center [397, 24] width 7 height 7
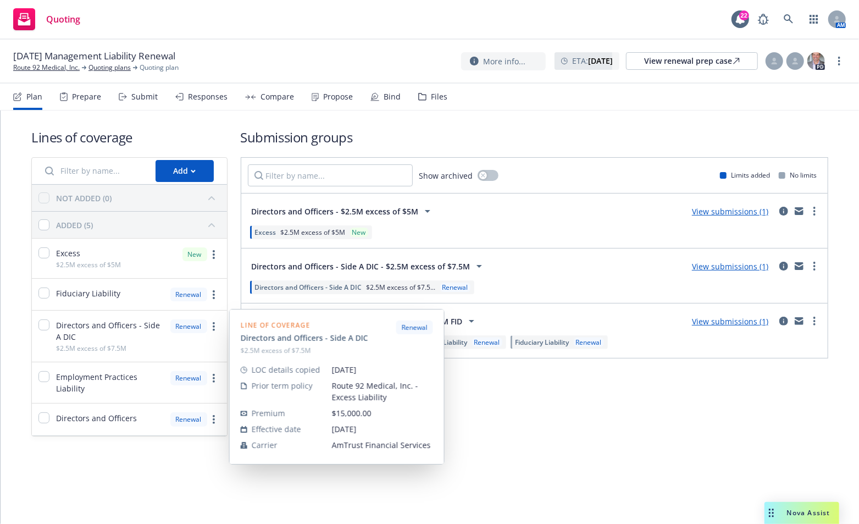
click at [129, 331] on span "Directors and Officers - Side A DIC" at bounding box center [110, 330] width 108 height 23
checkbox input "true"
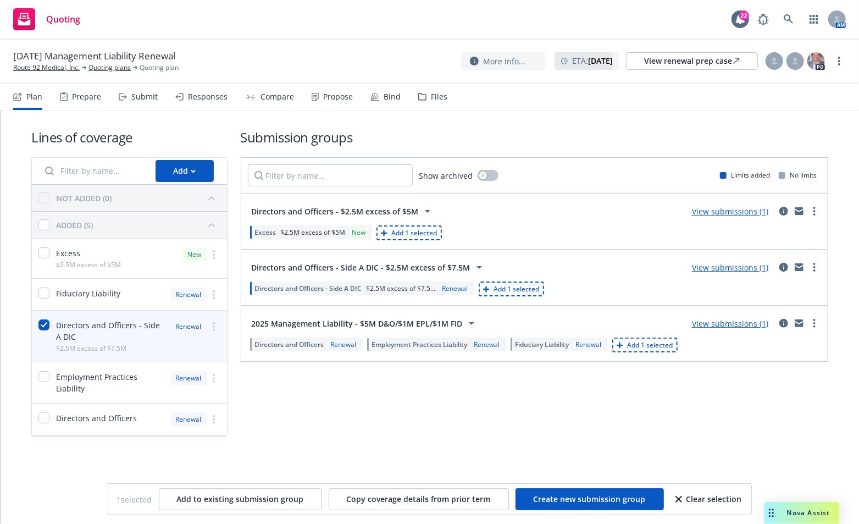
click at [465, 428] on div "Submission groups Show archived Limits added No limits Directors and Officers -…" at bounding box center [535, 282] width 588 height 308
click at [598, 401] on div "Submission groups Show archived Limits added No limits Directors and Officers -…" at bounding box center [535, 282] width 588 height 308
click at [426, 94] on div "Files" at bounding box center [432, 97] width 29 height 26
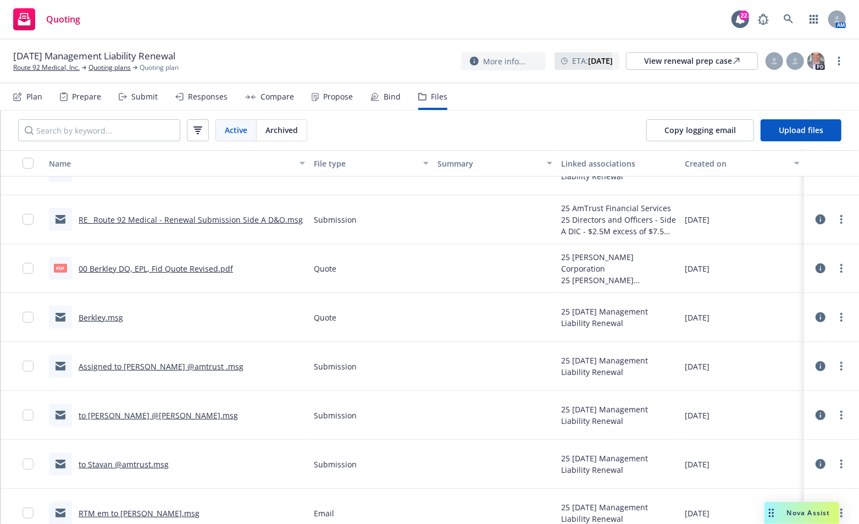
scroll to position [169, 0]
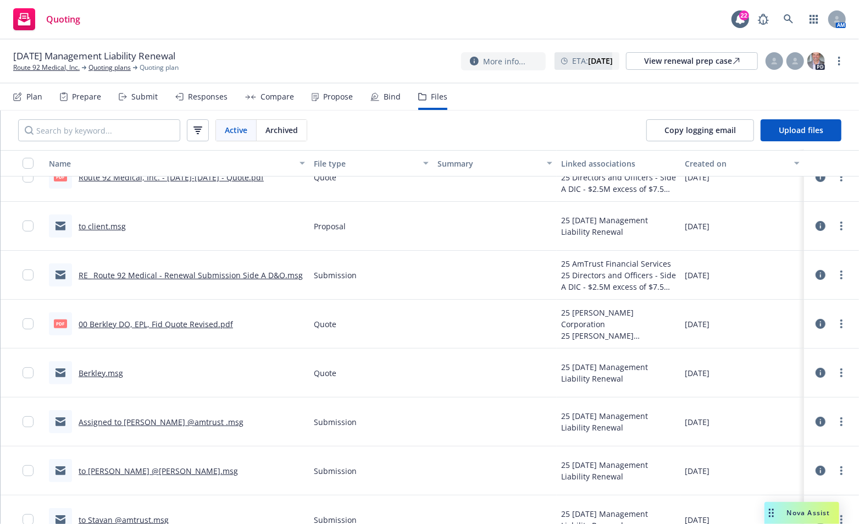
click at [206, 276] on link "RE_ Route 92 Medical - Renewal Submission Side A D&O.msg" at bounding box center [191, 275] width 224 height 10
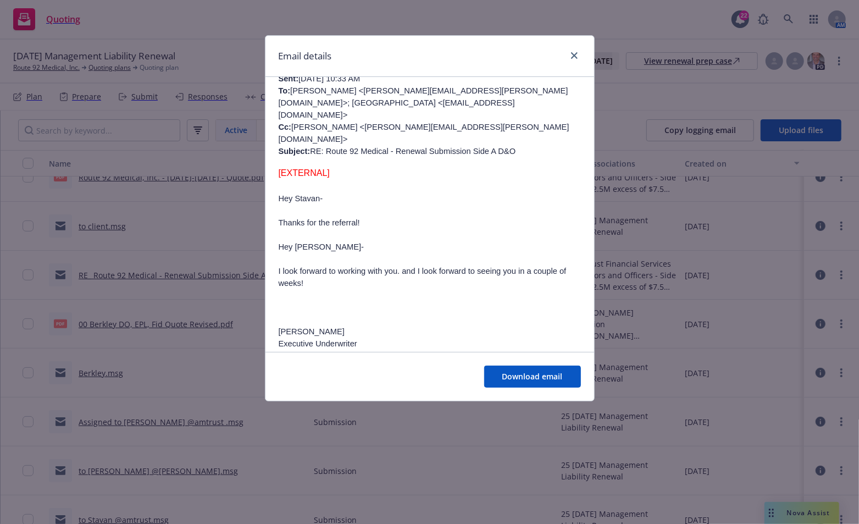
scroll to position [440, 0]
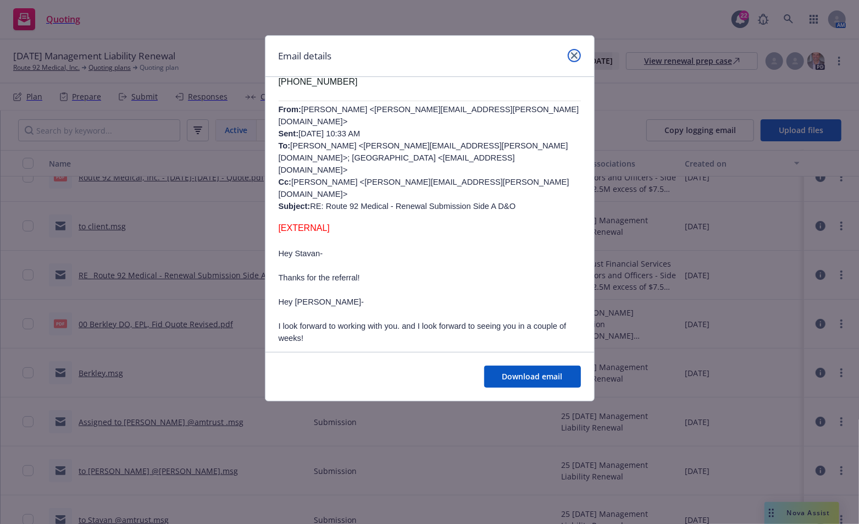
click at [579, 54] on link "close" at bounding box center [574, 55] width 13 height 13
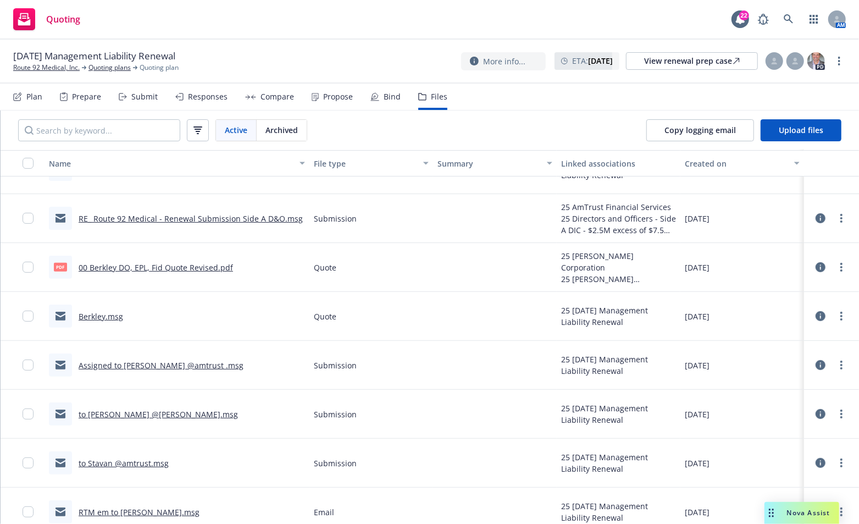
scroll to position [224, 0]
click at [142, 361] on link "Assigned to Alton @amtrust .msg" at bounding box center [161, 366] width 165 height 10
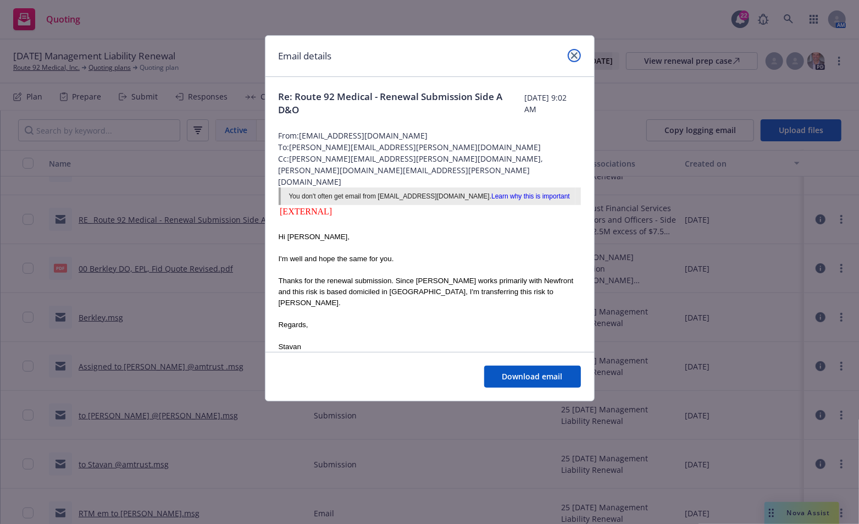
click at [578, 54] on link "close" at bounding box center [574, 55] width 13 height 13
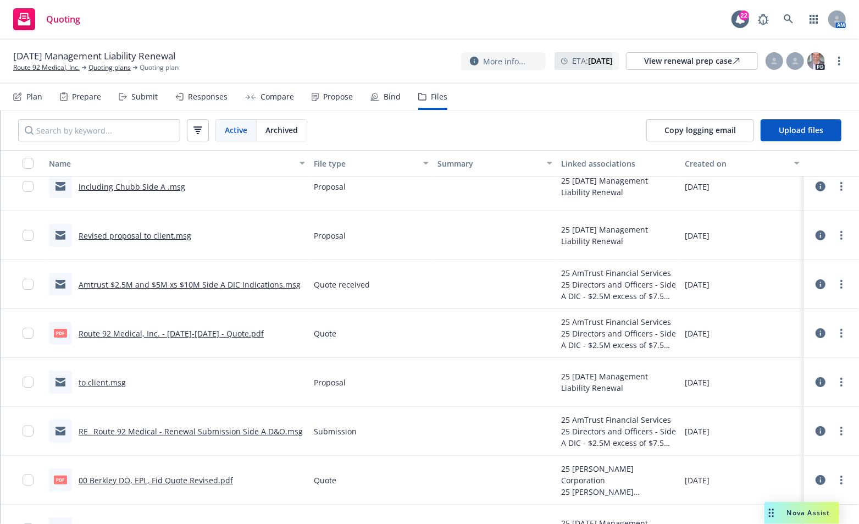
scroll to position [4, 0]
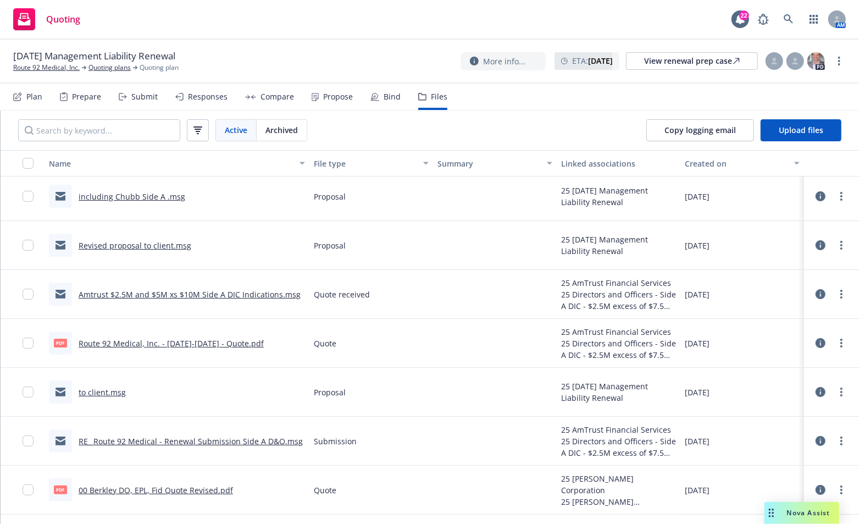
click at [164, 344] on link "Route 92 Medical, Inc. - [DATE]-[DATE] - Quote.pdf" at bounding box center [171, 343] width 185 height 10
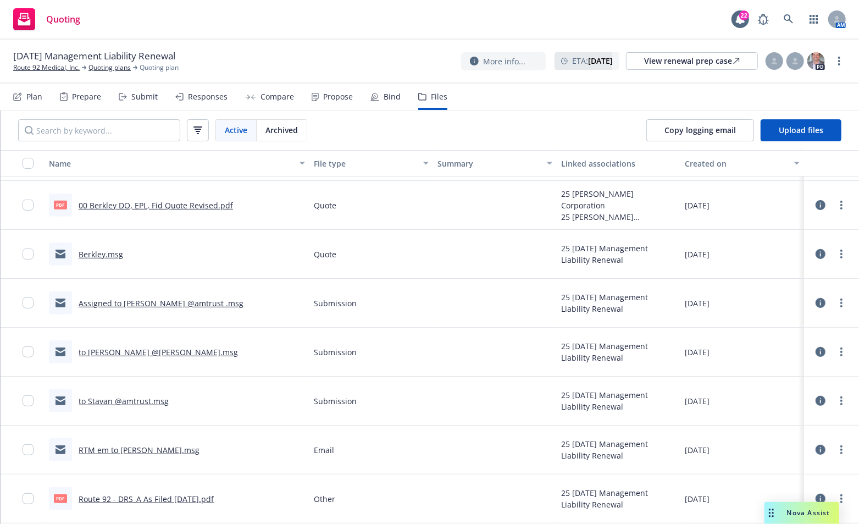
scroll to position [275, 0]
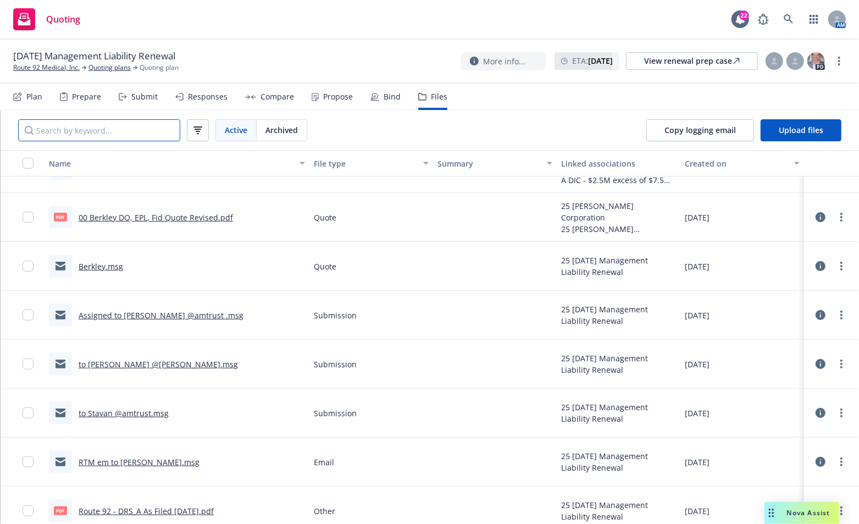
click at [133, 129] on input "Search by keyword..." at bounding box center [99, 130] width 162 height 22
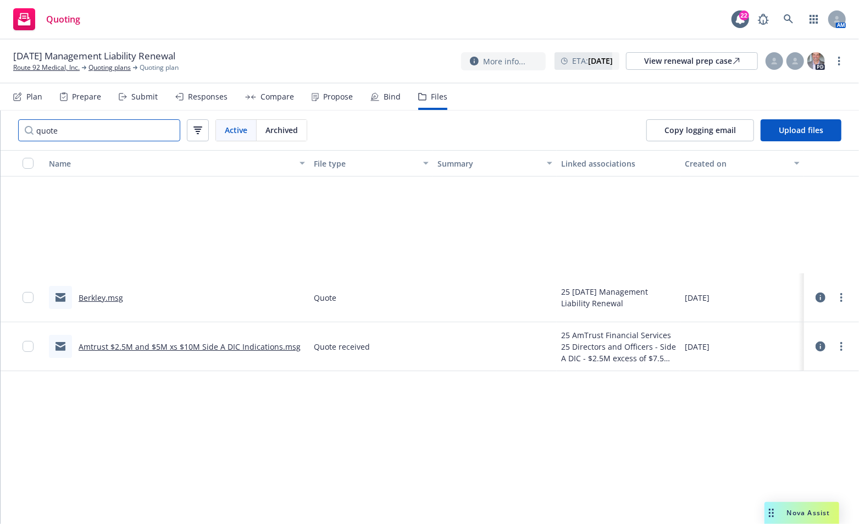
scroll to position [0, 0]
click at [223, 425] on div "Name File type Summary Linked associations Created on Berkley.msg Quote 25 10/0…" at bounding box center [430, 337] width 859 height 374
click at [80, 130] on input "quote" at bounding box center [99, 130] width 162 height 22
type input "q"
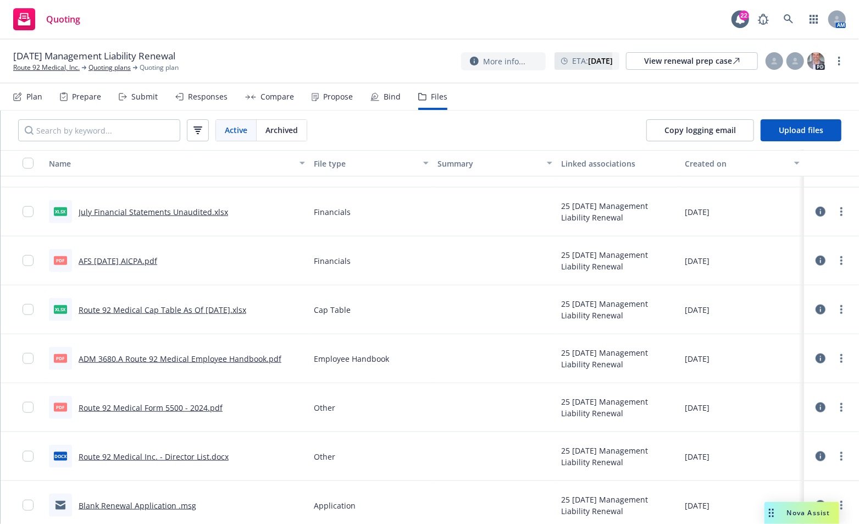
scroll to position [441, 0]
